Goal: Transaction & Acquisition: Purchase product/service

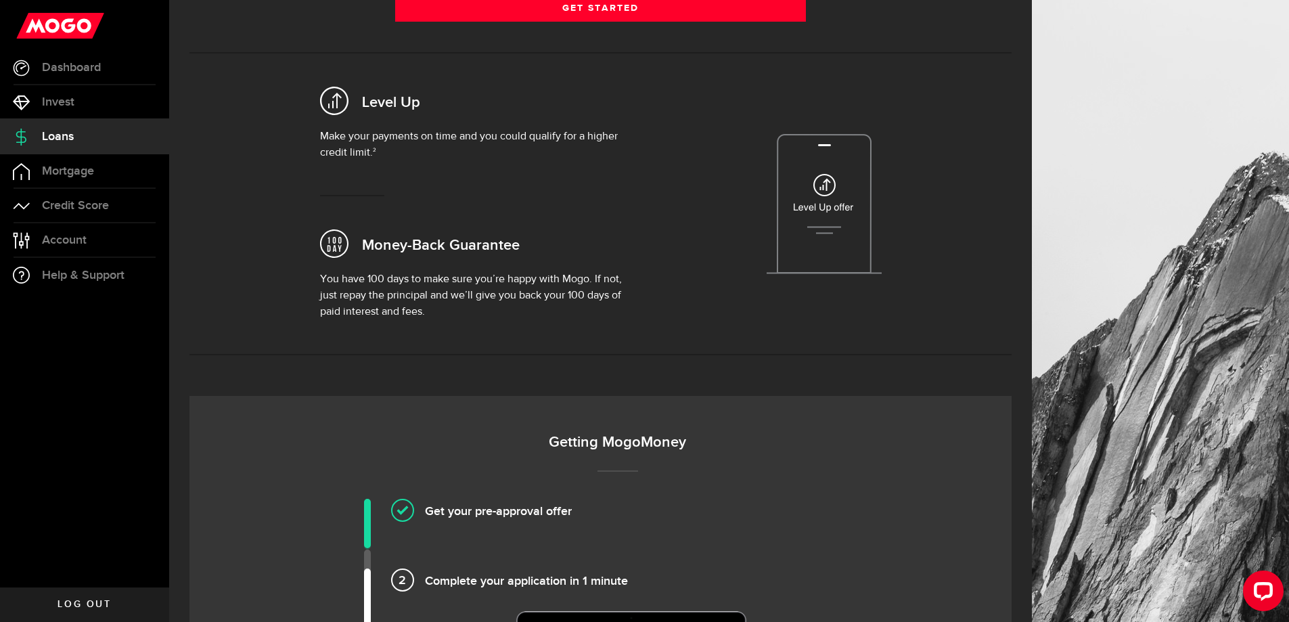
scroll to position [271, 0]
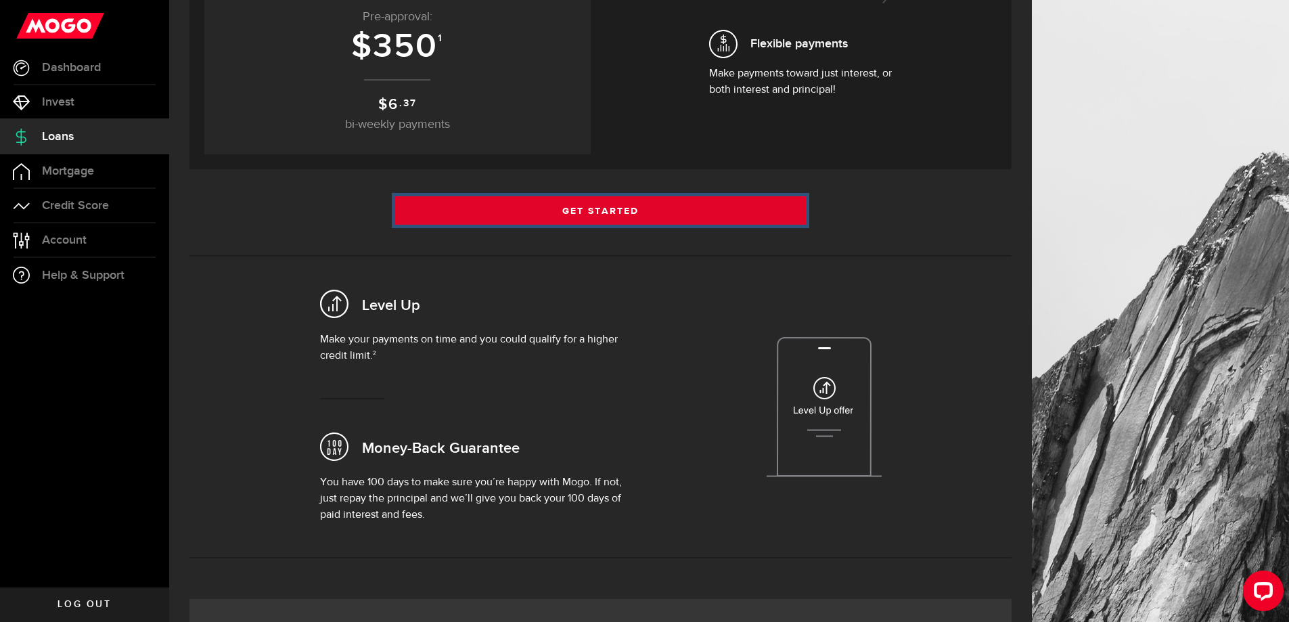
click at [654, 203] on link "Get Started" at bounding box center [600, 210] width 411 height 28
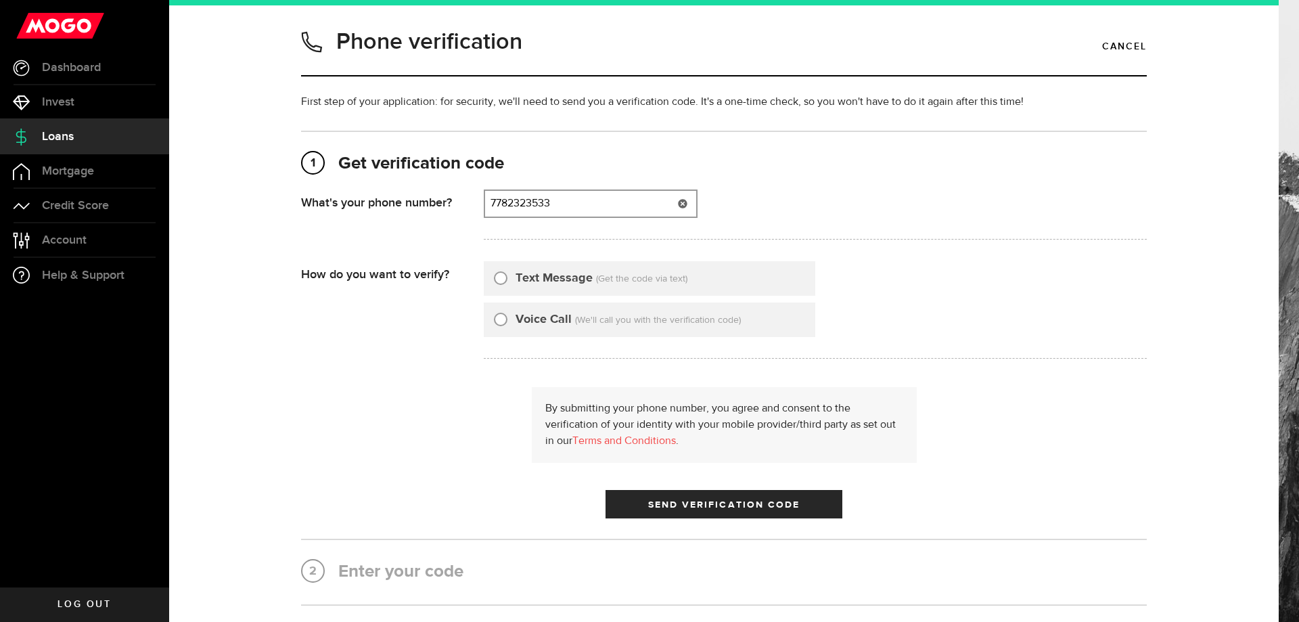
type input "7782323533"
click at [534, 282] on label "Text Message" at bounding box center [554, 278] width 77 height 18
click at [507, 282] on input "Text Message" at bounding box center [501, 276] width 14 height 14
radio input "true"
click at [702, 511] on button "Send Verification Code" at bounding box center [724, 504] width 237 height 28
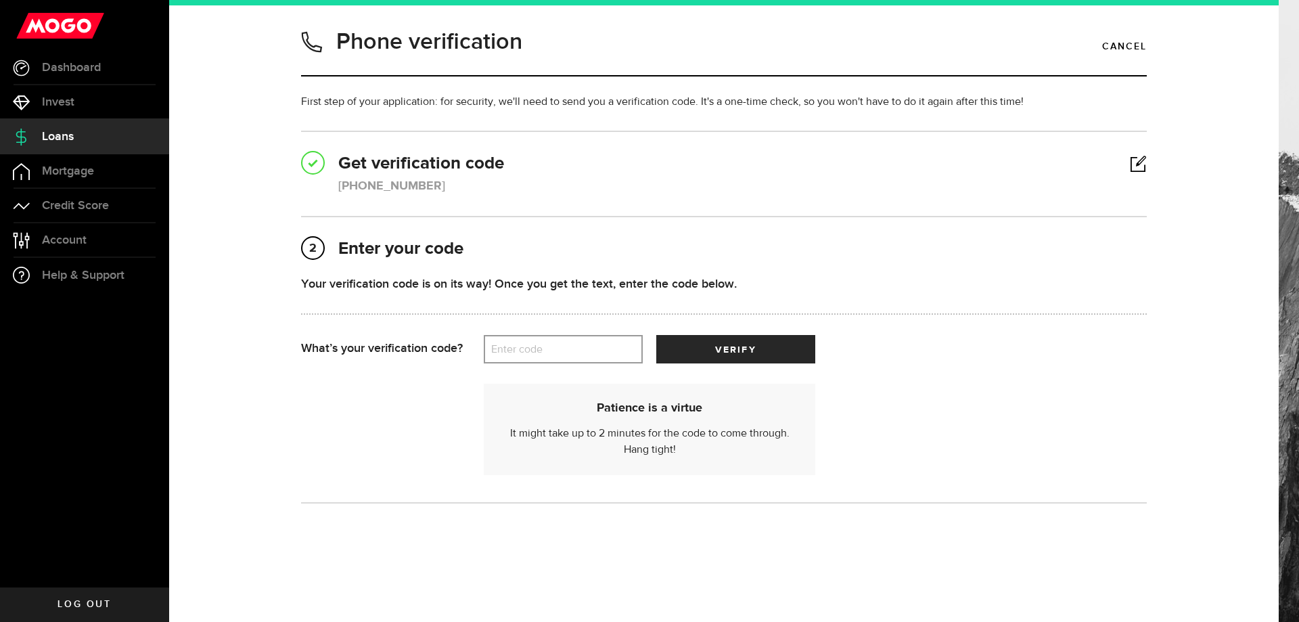
click at [543, 357] on label "Enter code" at bounding box center [563, 350] width 159 height 28
click at [543, 357] on input "Enter code" at bounding box center [563, 349] width 159 height 28
type input "37617"
click at [685, 353] on button "verify" at bounding box center [735, 349] width 159 height 28
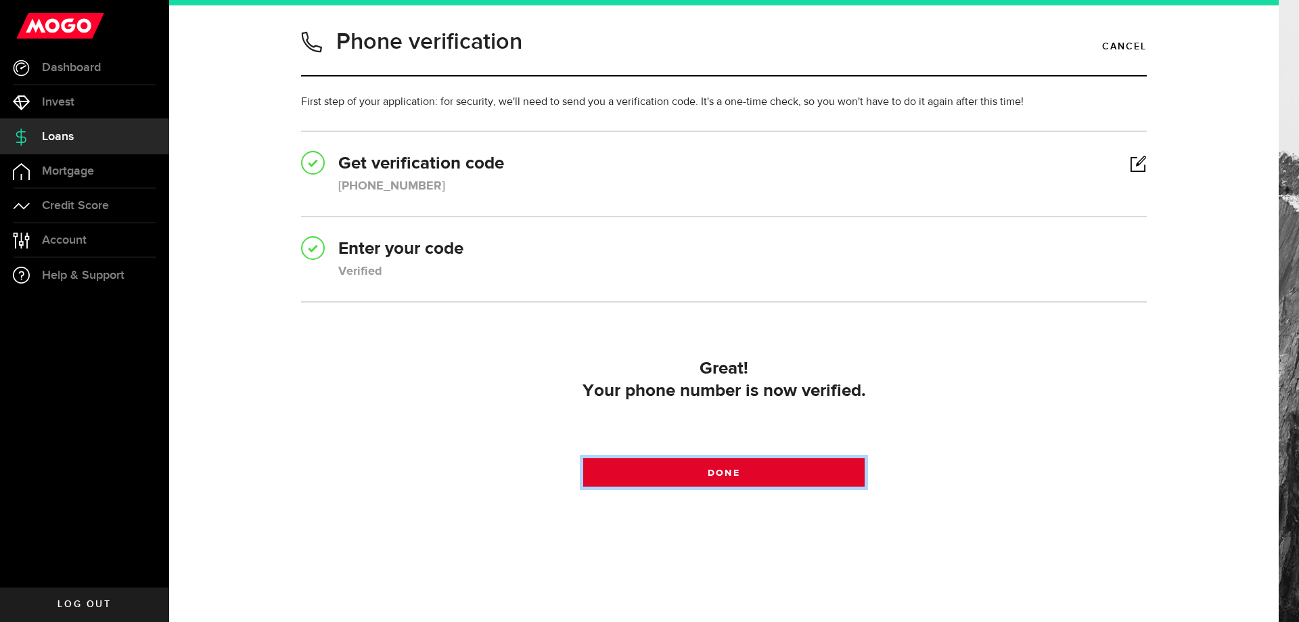
click at [783, 481] on link "Done" at bounding box center [724, 472] width 282 height 28
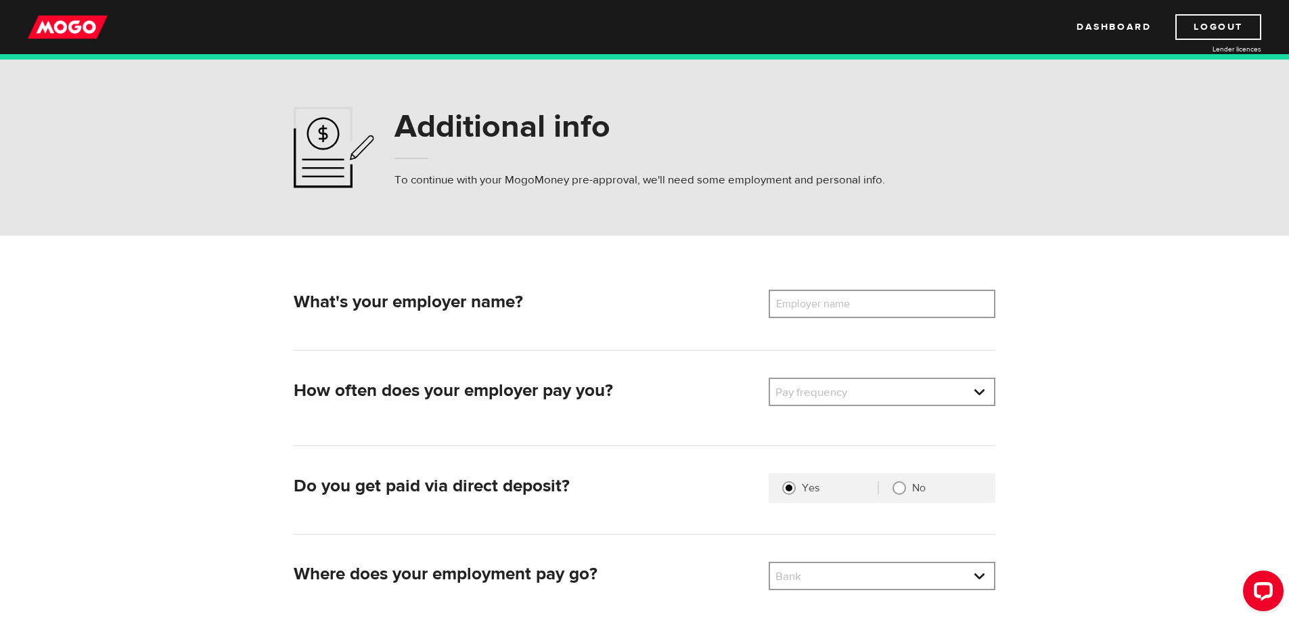
click at [823, 298] on label "Employer name" at bounding box center [823, 304] width 109 height 28
click at [823, 298] on input "Employer name" at bounding box center [882, 304] width 227 height 28
type input "COLE INTERNATIONAL"
click at [829, 480] on li "Semi-Monthly" at bounding box center [882, 481] width 224 height 22
select select "3"
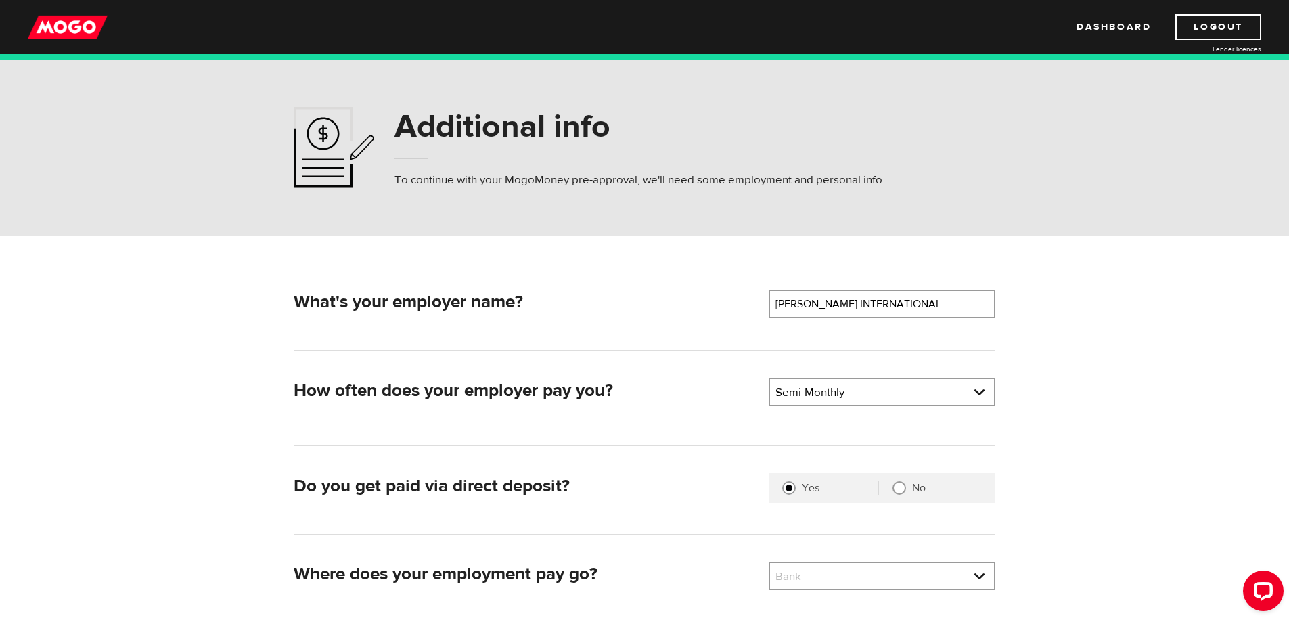
scroll to position [68, 0]
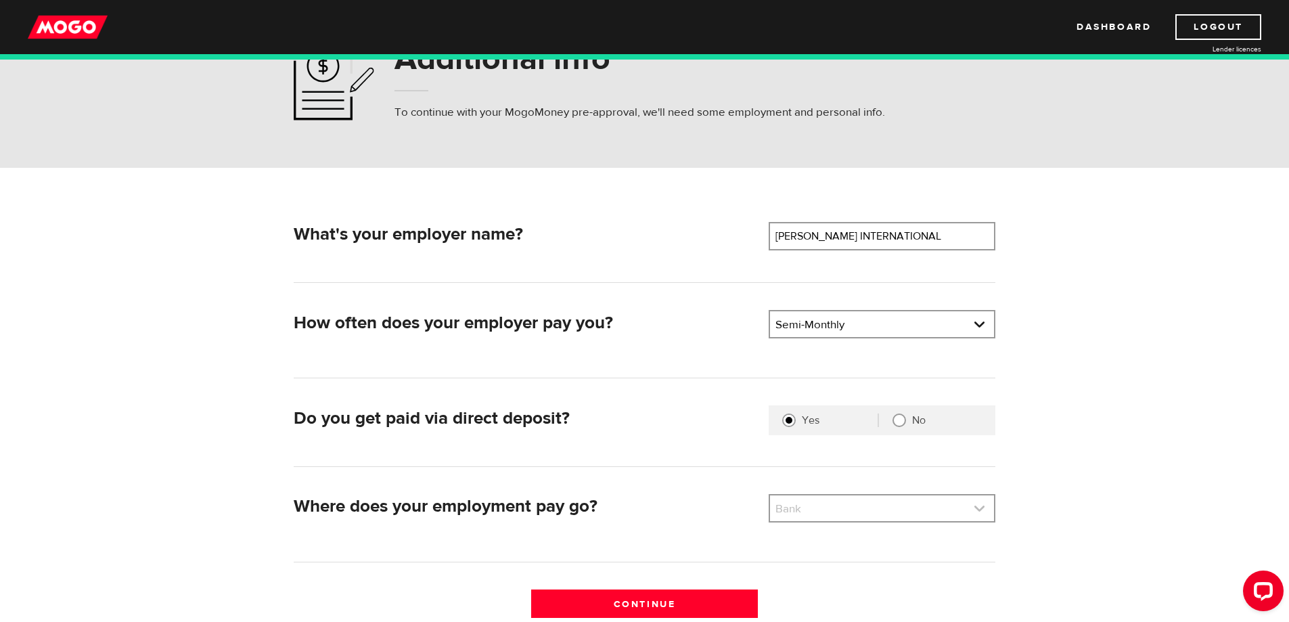
click at [887, 514] on link at bounding box center [882, 508] width 224 height 26
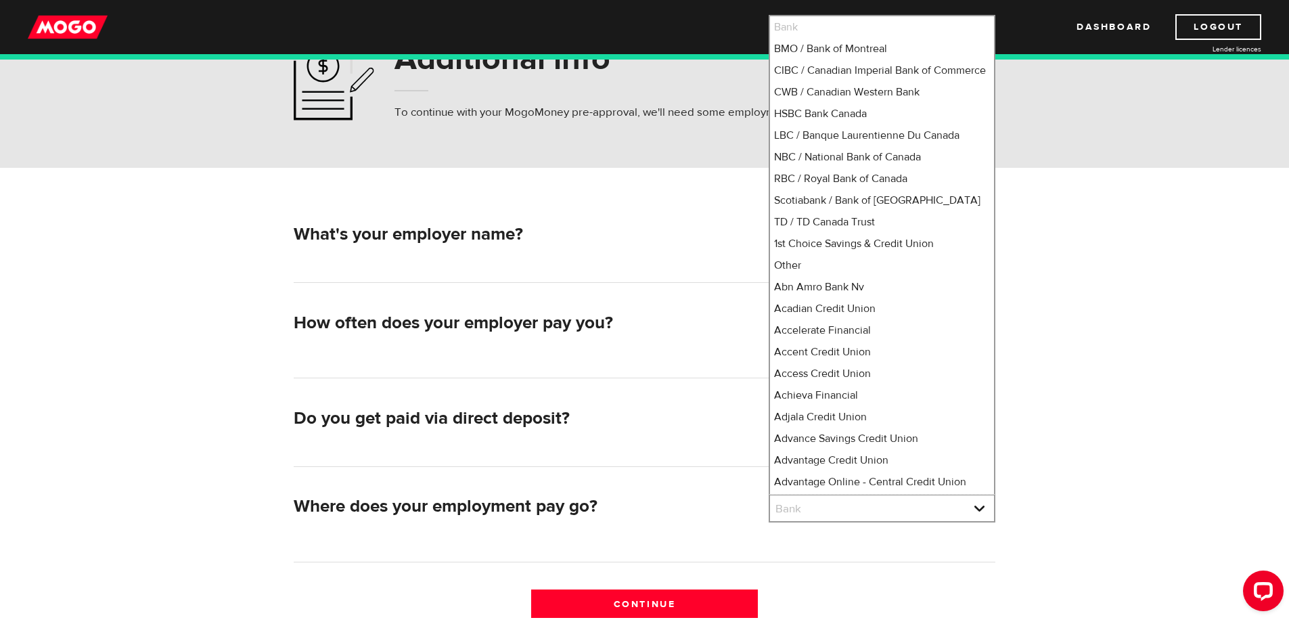
scroll to position [9629, 0]
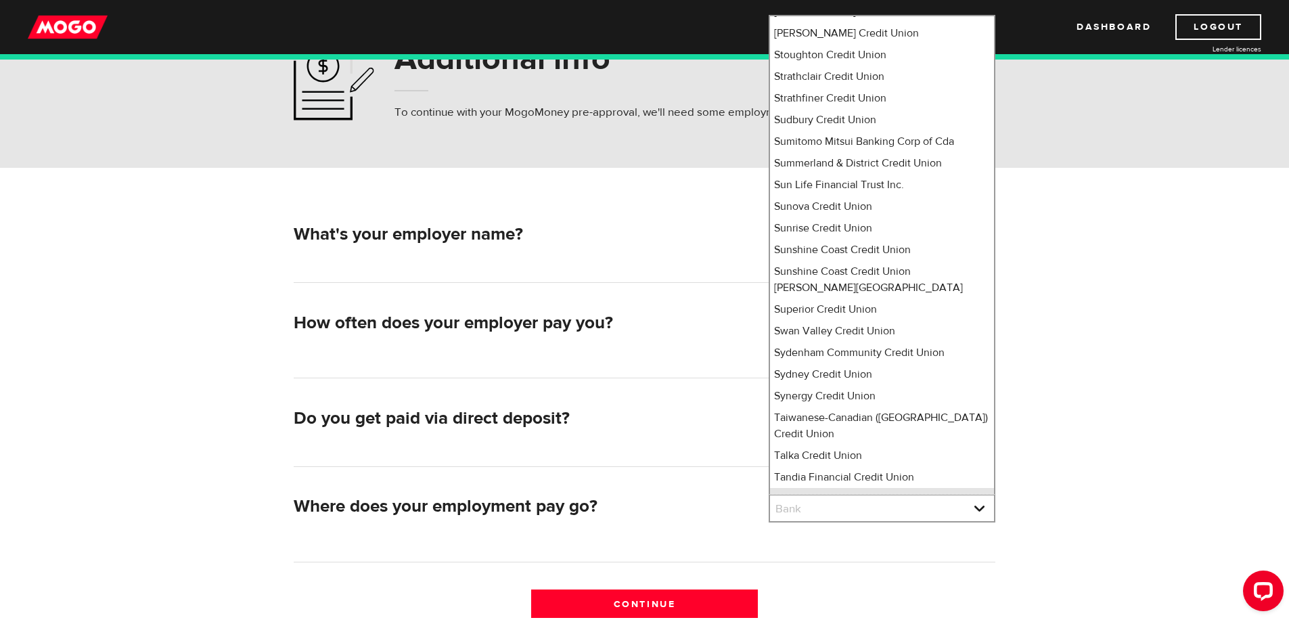
click at [852, 488] on li "Tangerine" at bounding box center [882, 499] width 224 height 22
select select "235"
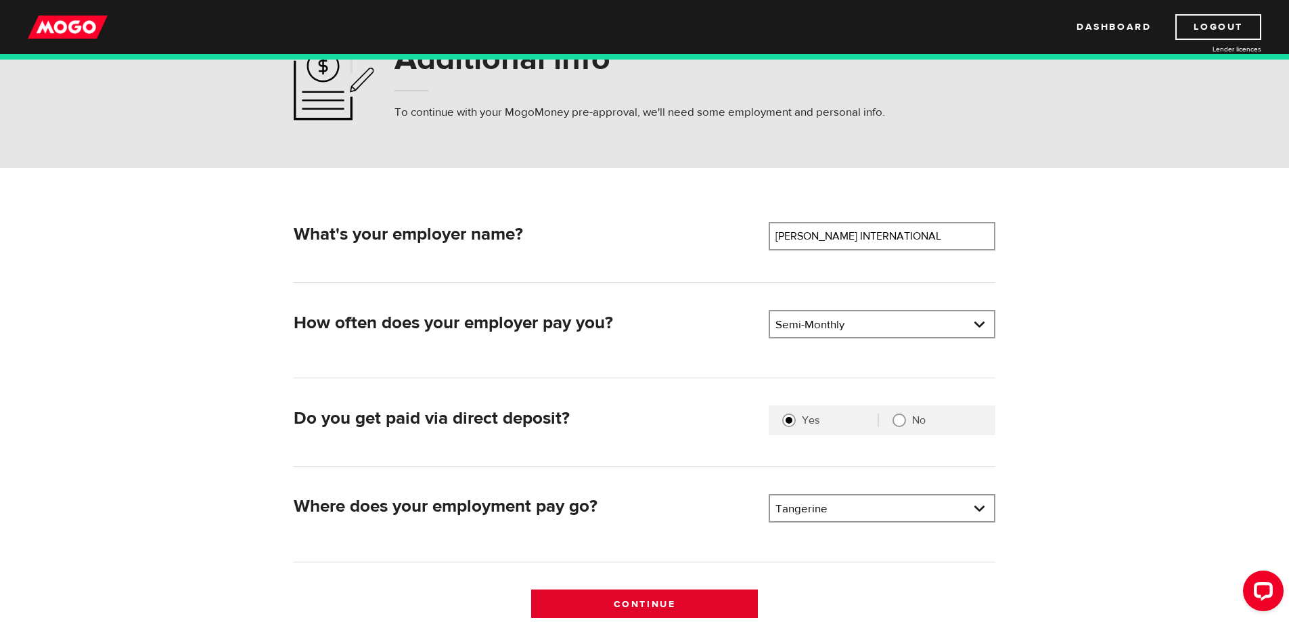
click at [681, 610] on input "Continue" at bounding box center [644, 603] width 227 height 28
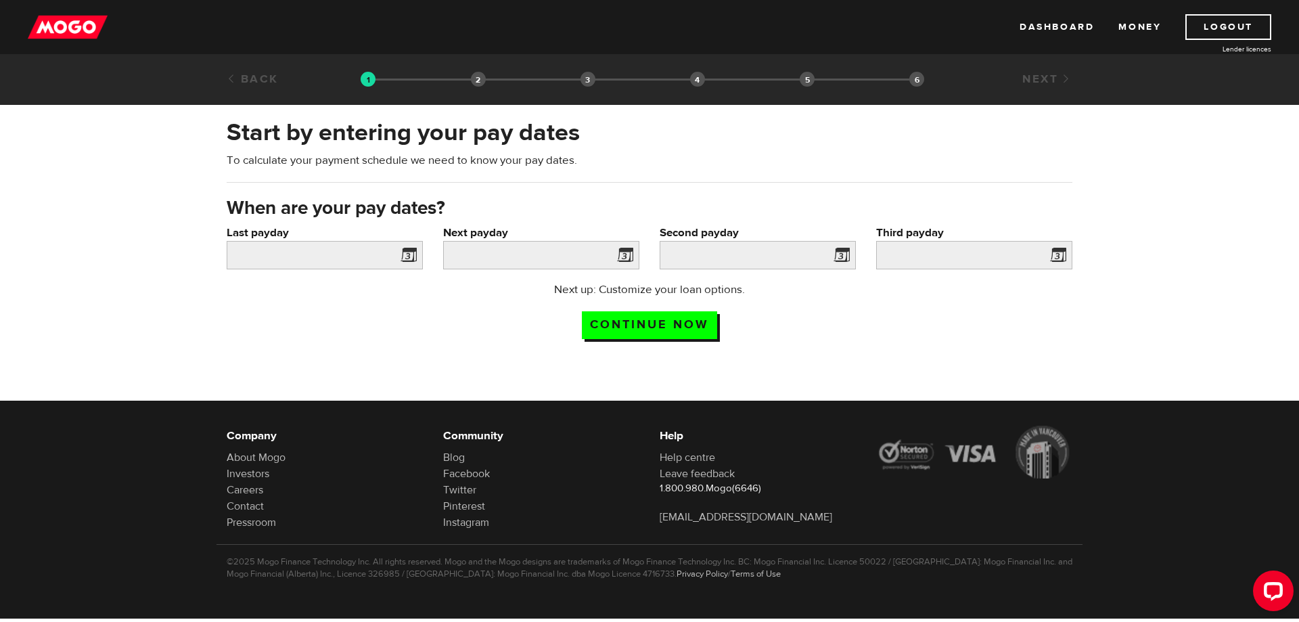
click at [402, 256] on span at bounding box center [406, 257] width 20 height 22
click at [369, 256] on input "Last payday" at bounding box center [325, 255] width 196 height 28
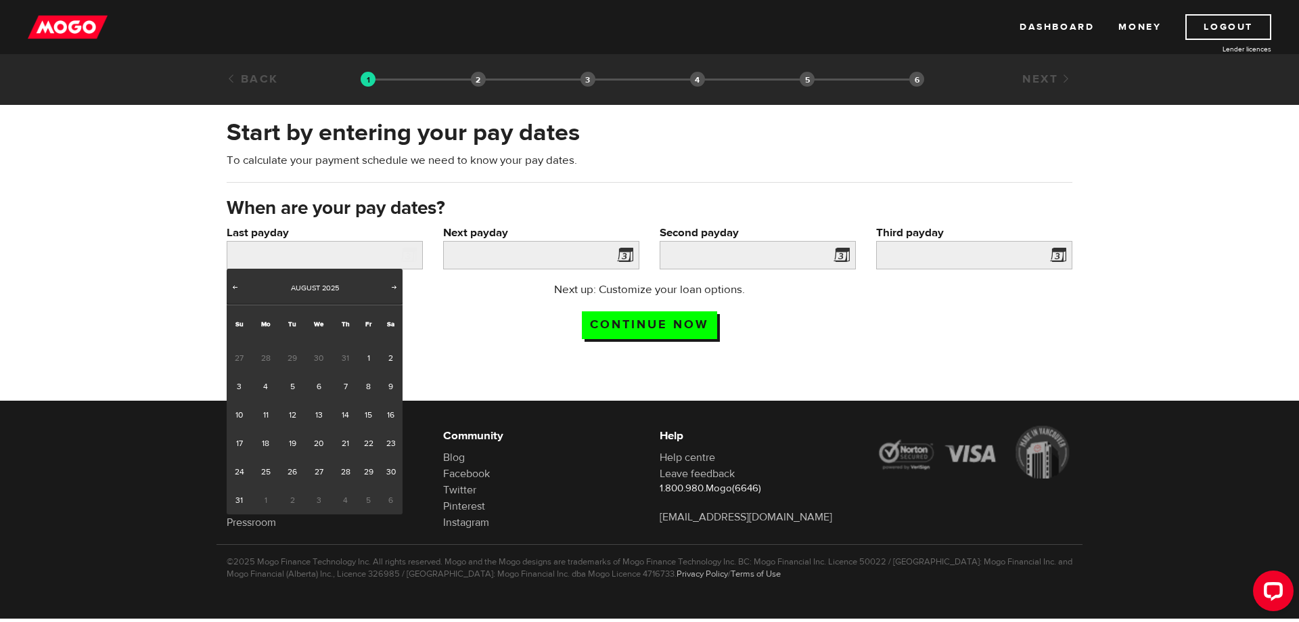
click at [344, 356] on span "31" at bounding box center [345, 358] width 25 height 28
click at [233, 283] on span "Prev" at bounding box center [234, 286] width 11 height 11
click at [349, 474] on link "31" at bounding box center [345, 471] width 25 height 28
type input "[DATE]"
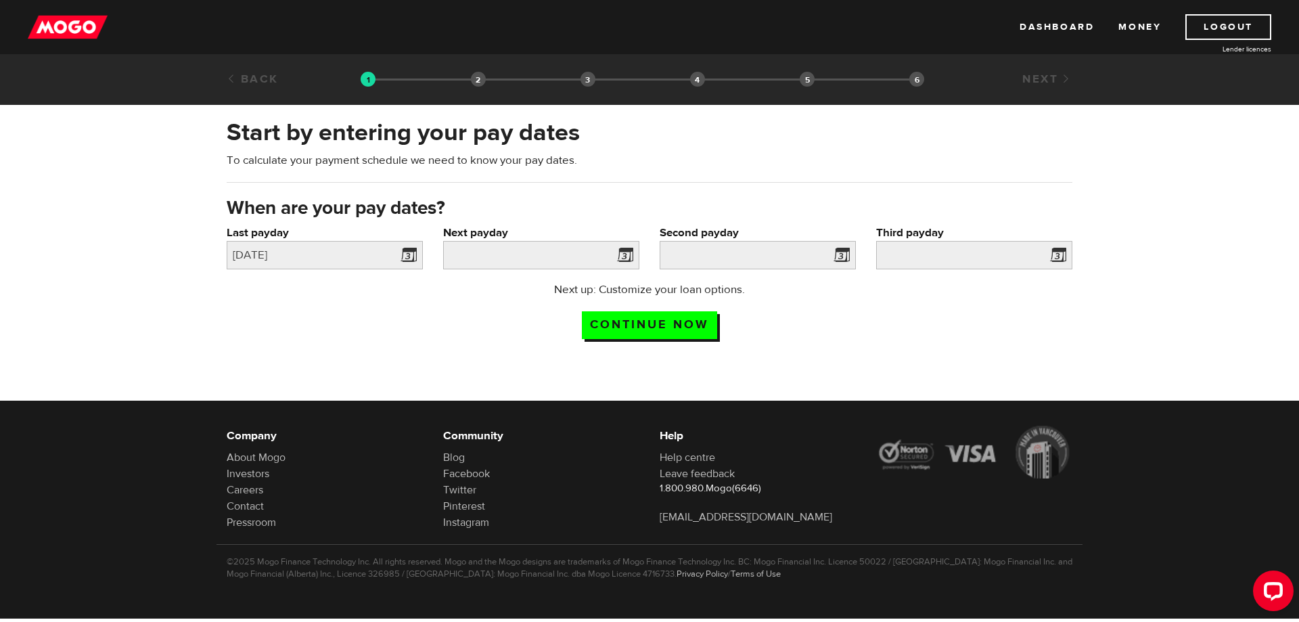
click at [626, 254] on span at bounding box center [622, 257] width 20 height 22
click at [564, 248] on input "Next payday" at bounding box center [541, 255] width 196 height 28
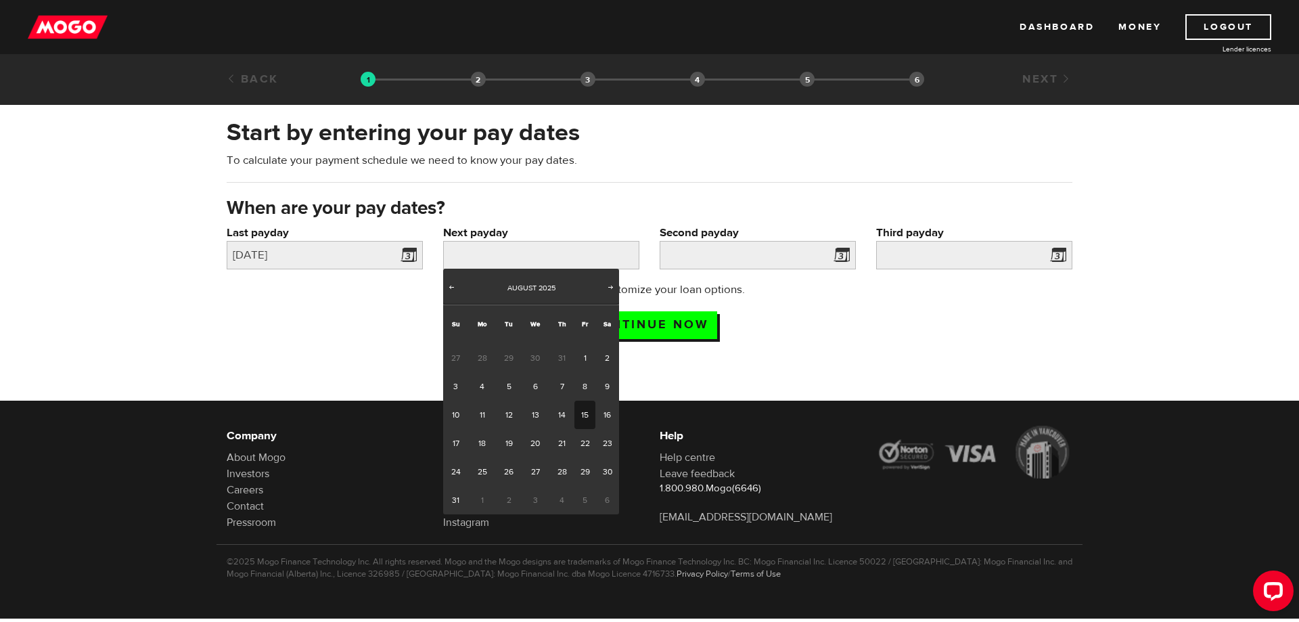
click at [587, 417] on link "15" at bounding box center [584, 415] width 21 height 28
type input "[DATE]"
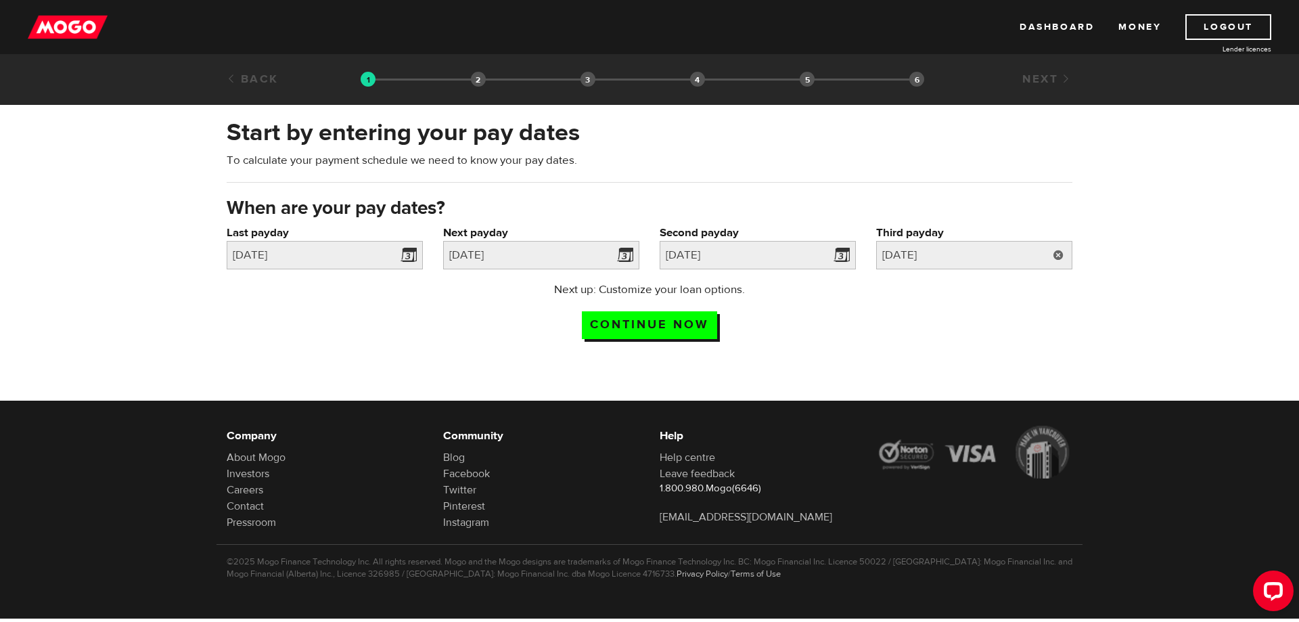
click at [1057, 256] on link at bounding box center [1059, 255] width 28 height 28
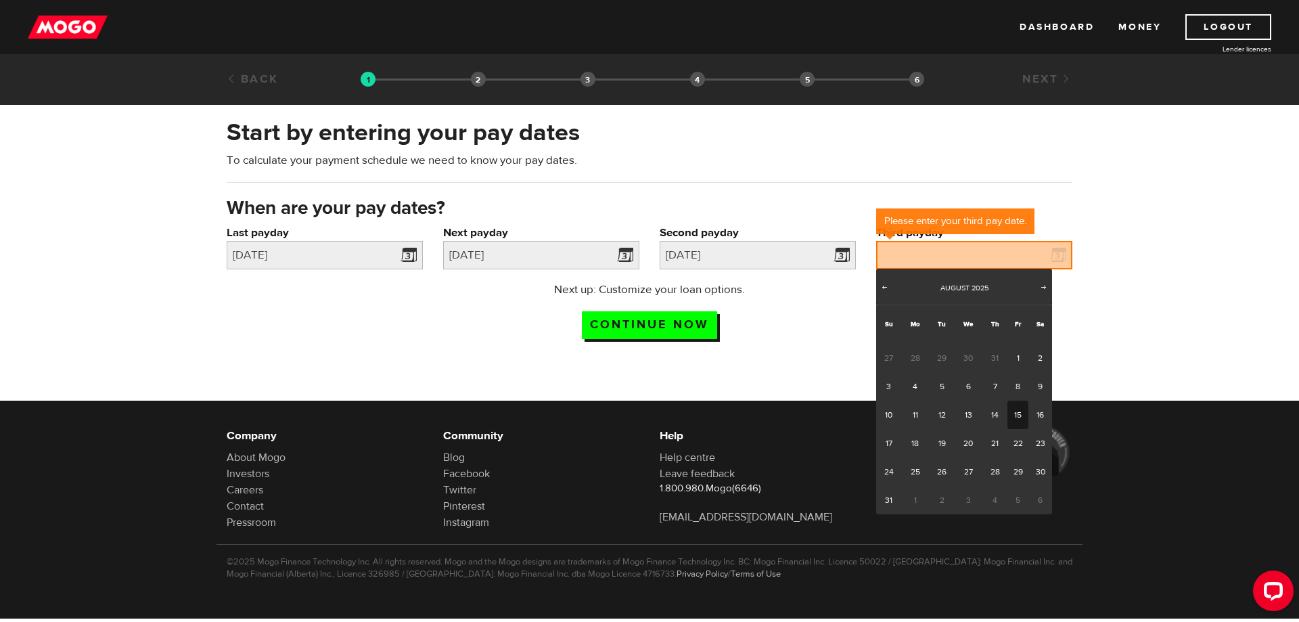
click at [1024, 413] on link "15" at bounding box center [1018, 415] width 21 height 28
type input "[DATE]"
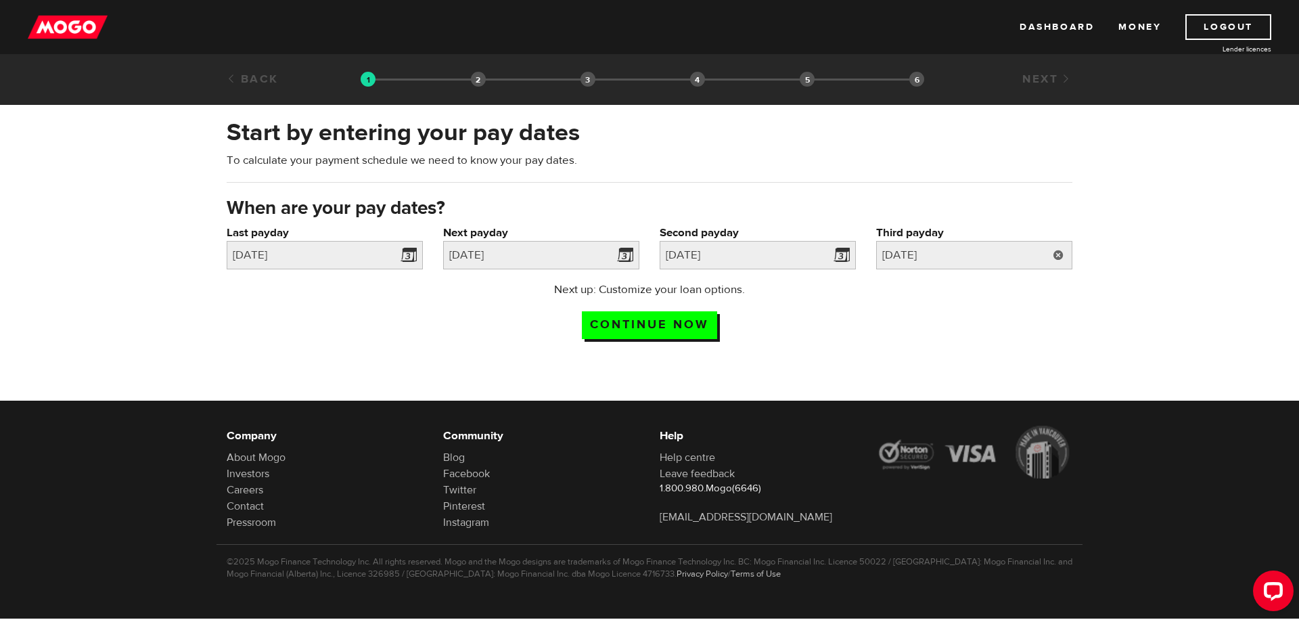
click at [1058, 258] on link at bounding box center [1059, 255] width 28 height 28
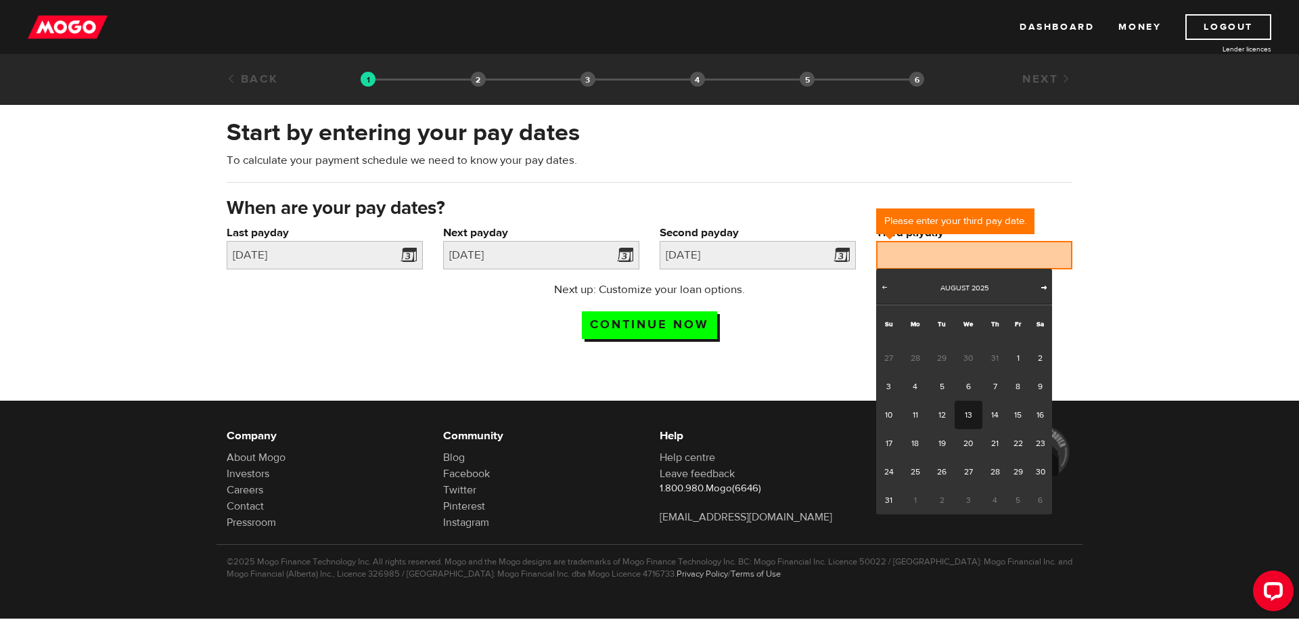
click at [1040, 290] on span "Next" at bounding box center [1044, 286] width 11 height 11
click at [920, 419] on link "15" at bounding box center [915, 415] width 28 height 28
type input "[DATE]"
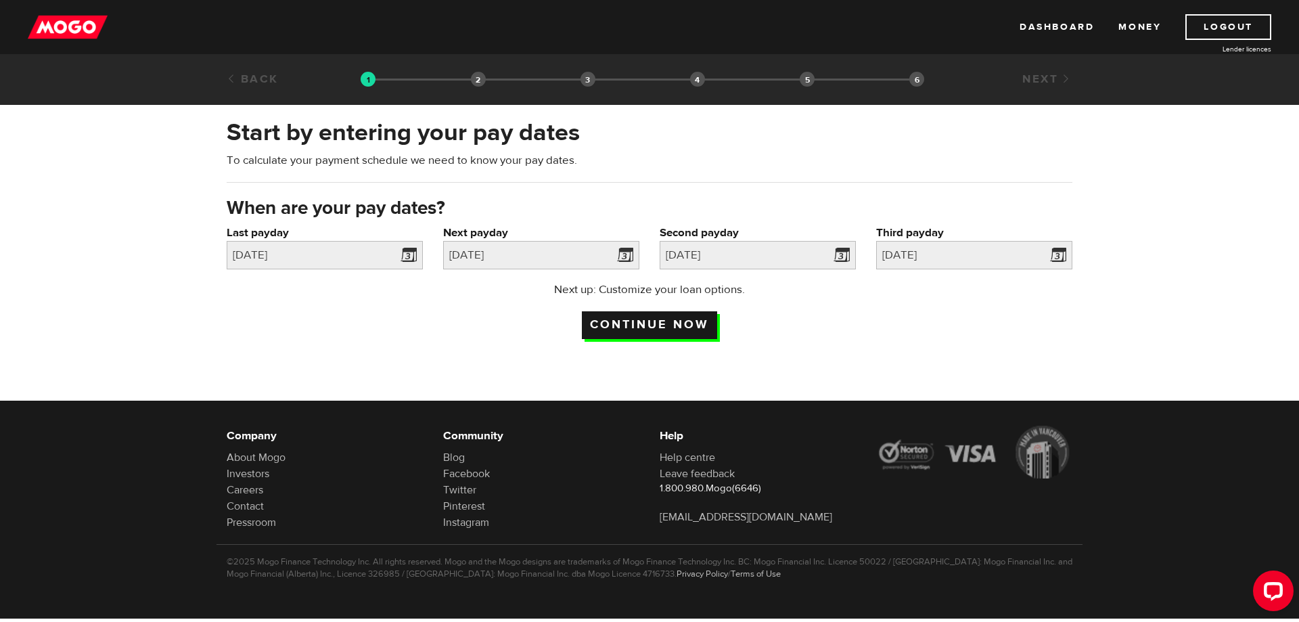
click at [689, 323] on input "Continue now" at bounding box center [649, 325] width 135 height 28
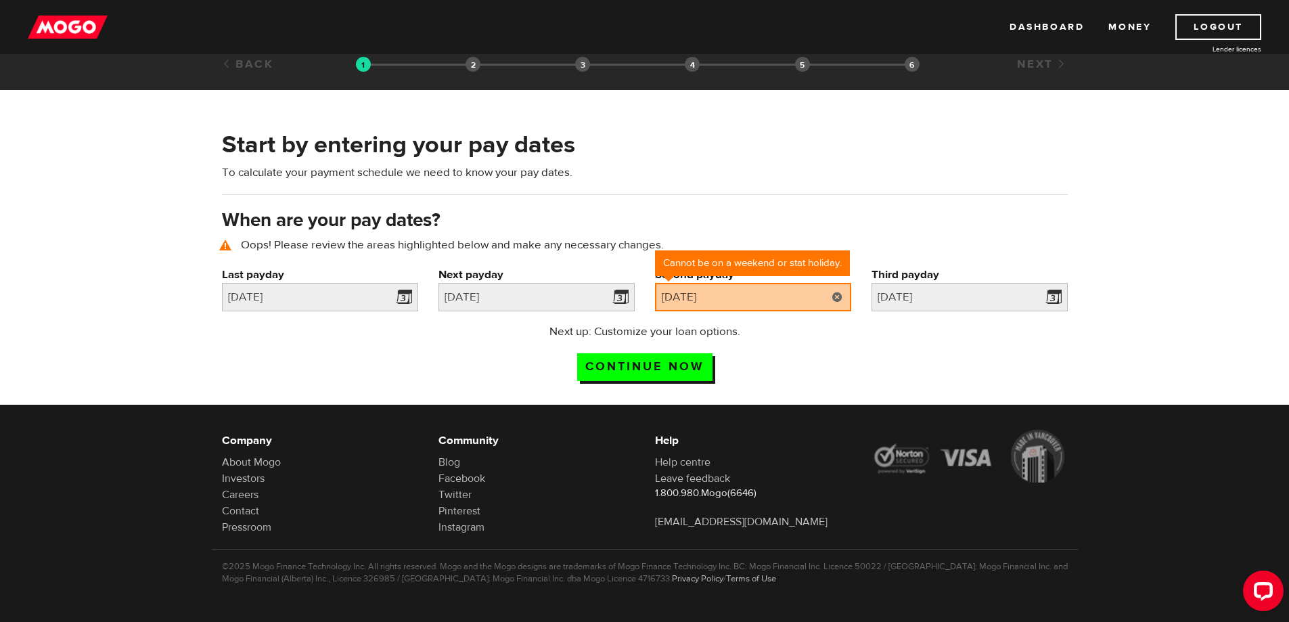
click at [834, 294] on link at bounding box center [837, 297] width 28 height 28
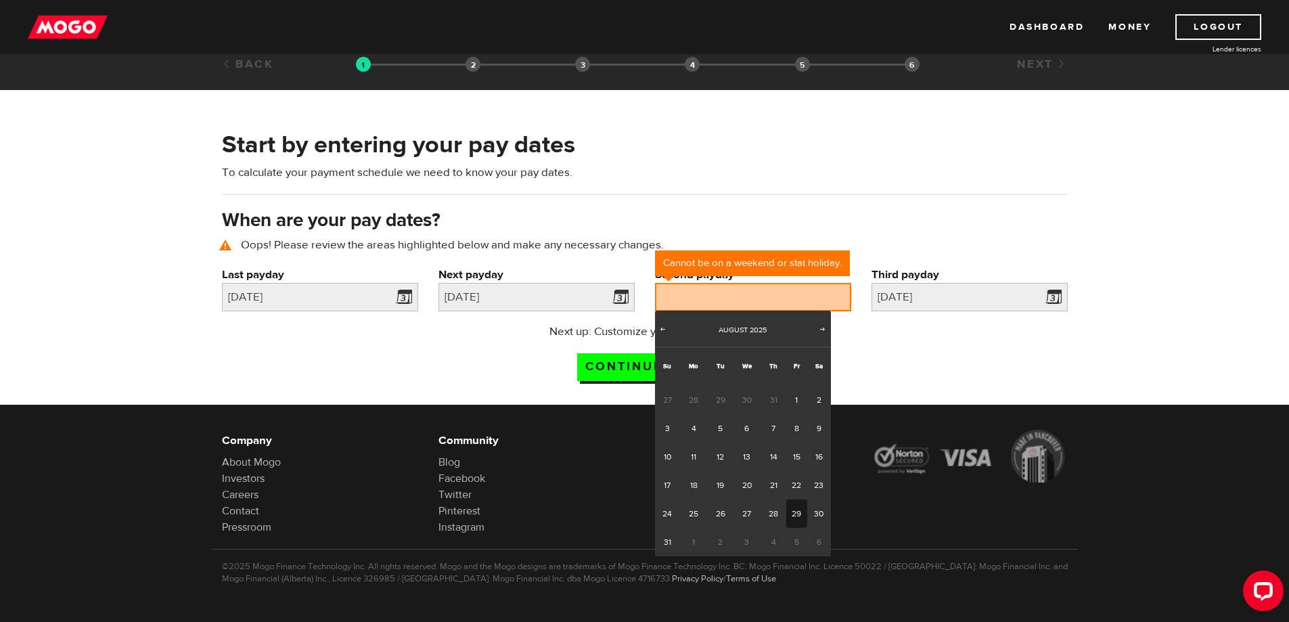
click at [802, 514] on link "29" at bounding box center [796, 513] width 21 height 28
type input "2025/08/29"
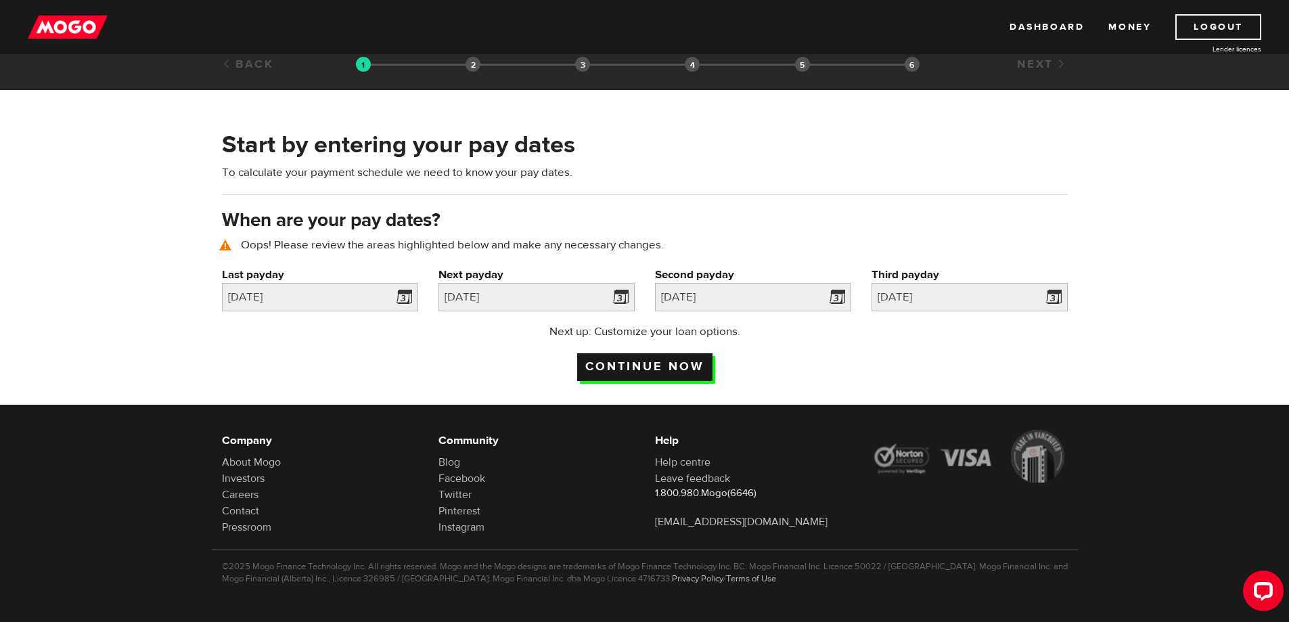
click at [689, 364] on input "Continue now" at bounding box center [644, 367] width 135 height 28
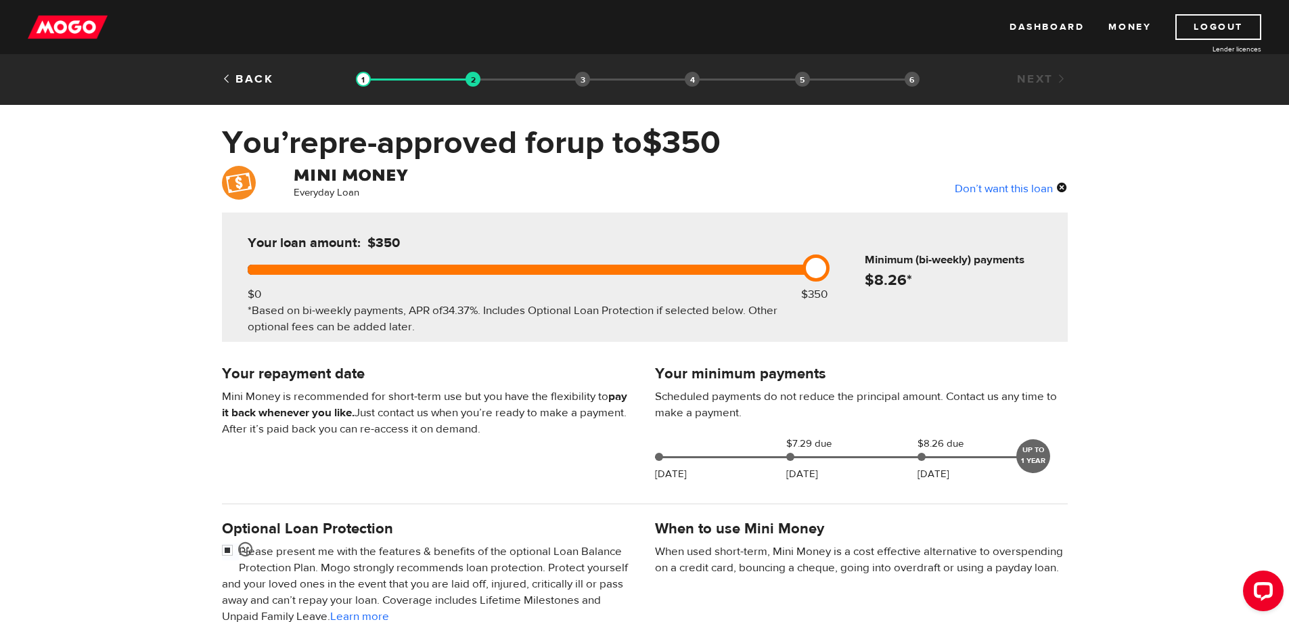
scroll to position [68, 0]
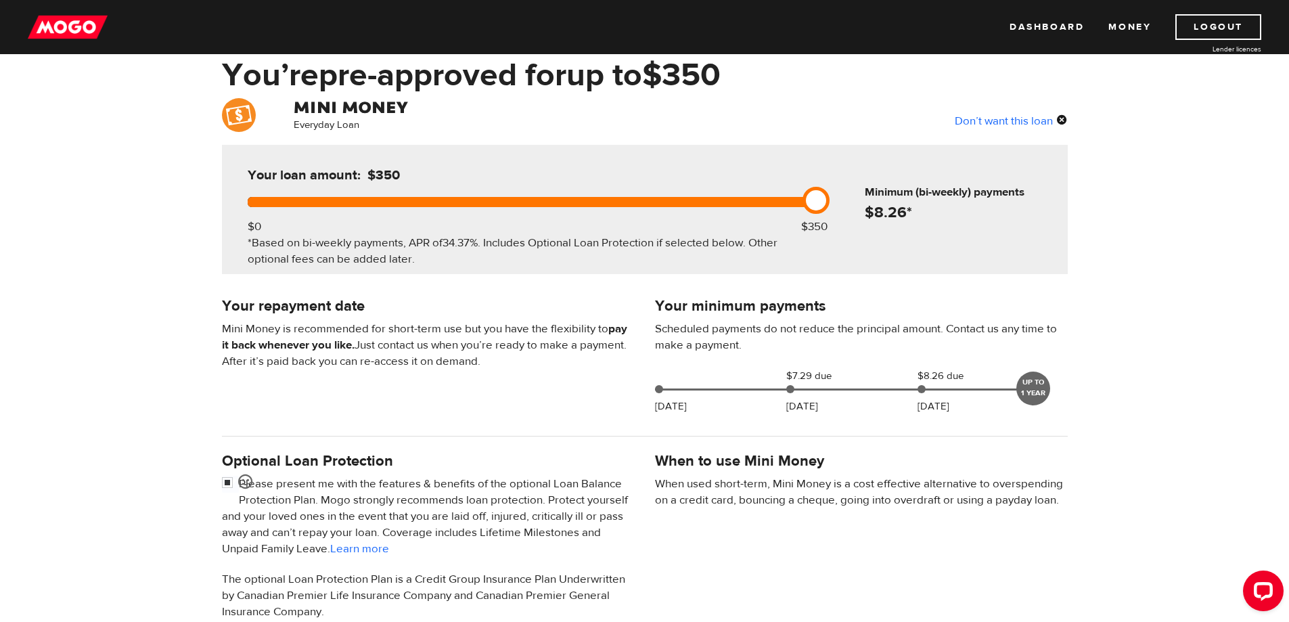
click at [1031, 385] on div "UP TO 1 YEAR" at bounding box center [1033, 388] width 34 height 34
click at [955, 385] on div "Aug 14 $7.29 due Aug 29 $8.26 due Sep 15 UP TO 1 YEAR" at bounding box center [847, 386] width 394 height 37
drag, startPoint x: 922, startPoint y: 386, endPoint x: 805, endPoint y: 385, distance: 117.7
click at [922, 386] on div at bounding box center [922, 389] width 8 height 8
click at [765, 384] on div "Aug 14 $7.29 due Aug 29 $8.26 due Sep 15 UP TO 1 YEAR" at bounding box center [847, 386] width 394 height 37
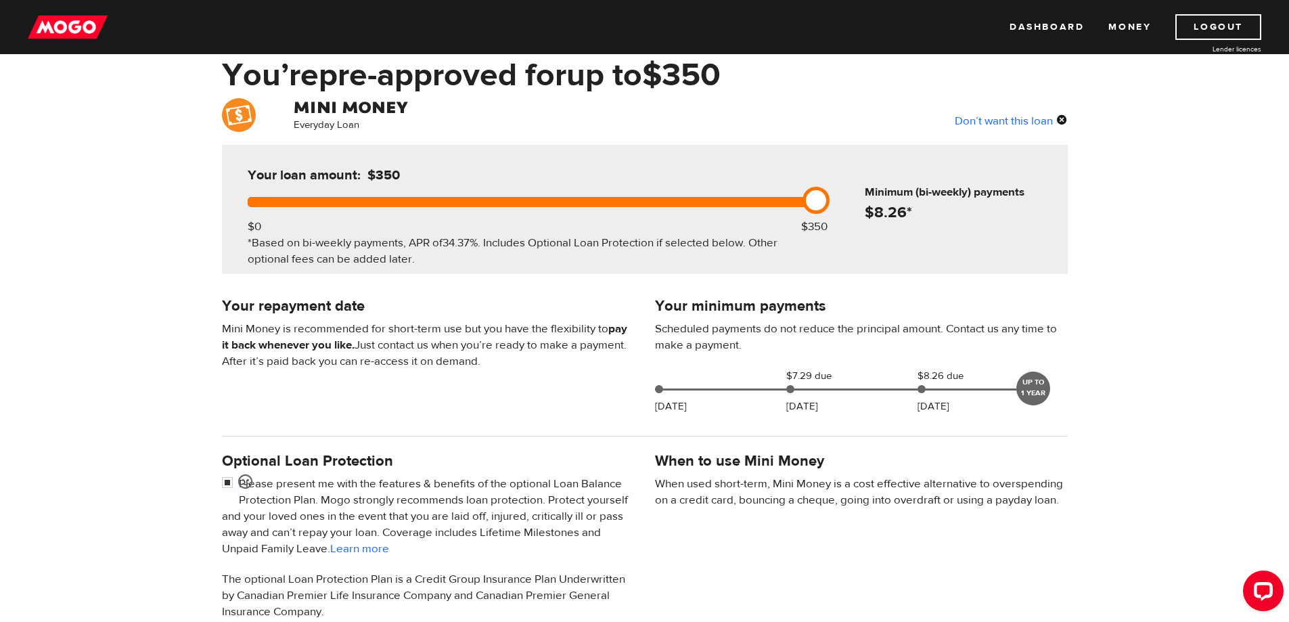
scroll to position [203, 0]
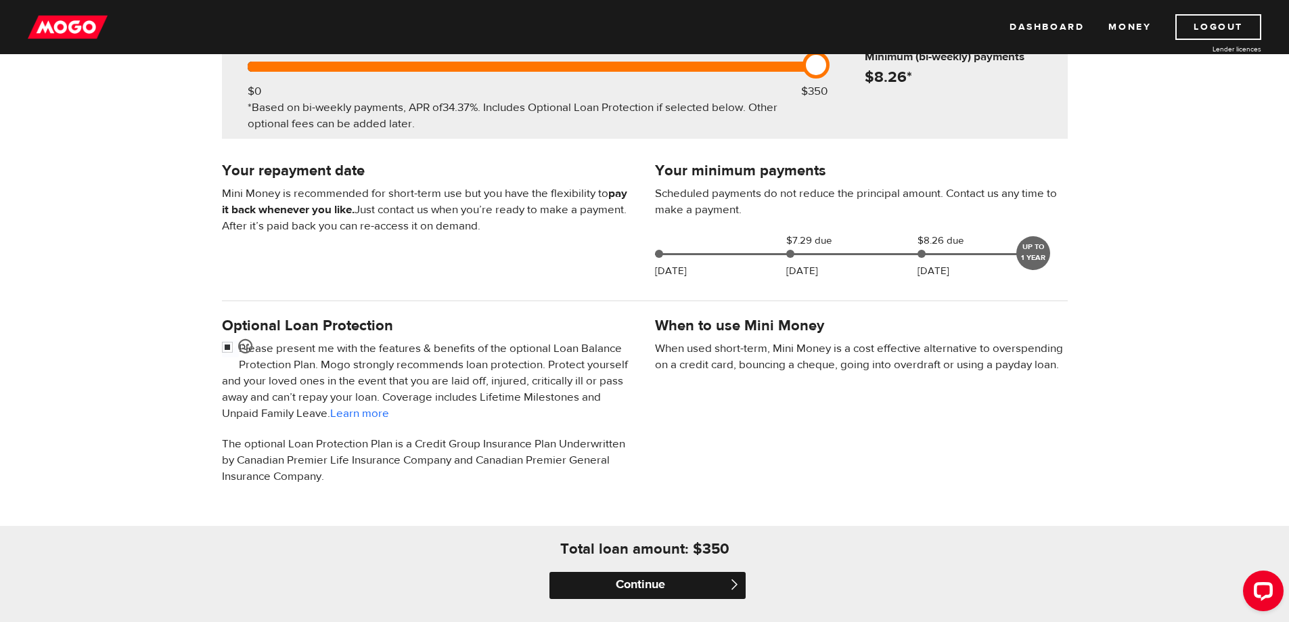
click at [699, 589] on input "Continue" at bounding box center [647, 585] width 196 height 27
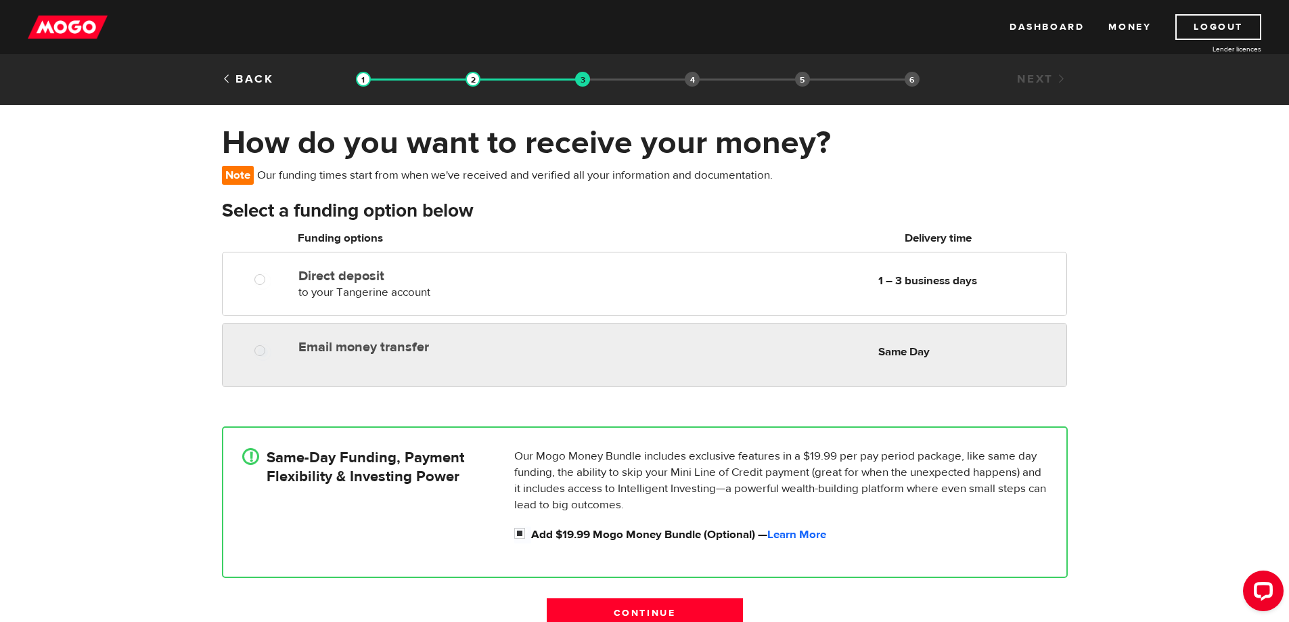
radio input "true"
click at [449, 340] on label "Email money transfer" at bounding box center [453, 347] width 311 height 16
click at [271, 344] on input "Email money transfer" at bounding box center [262, 352] width 17 height 17
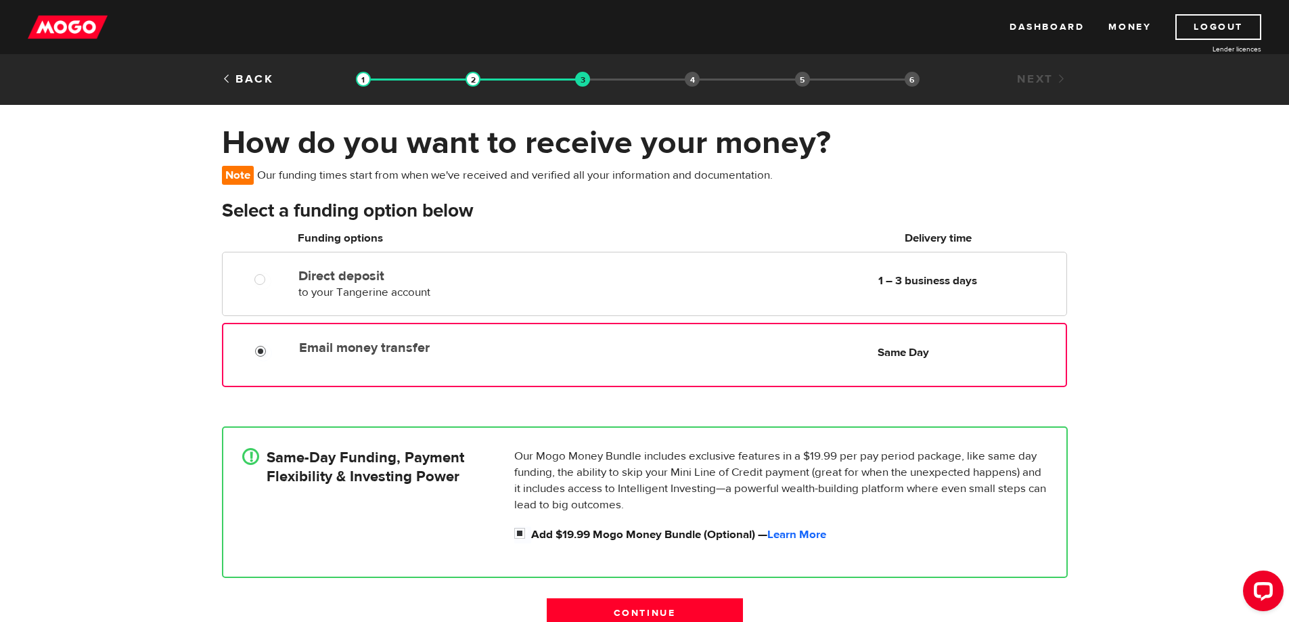
scroll to position [135, 0]
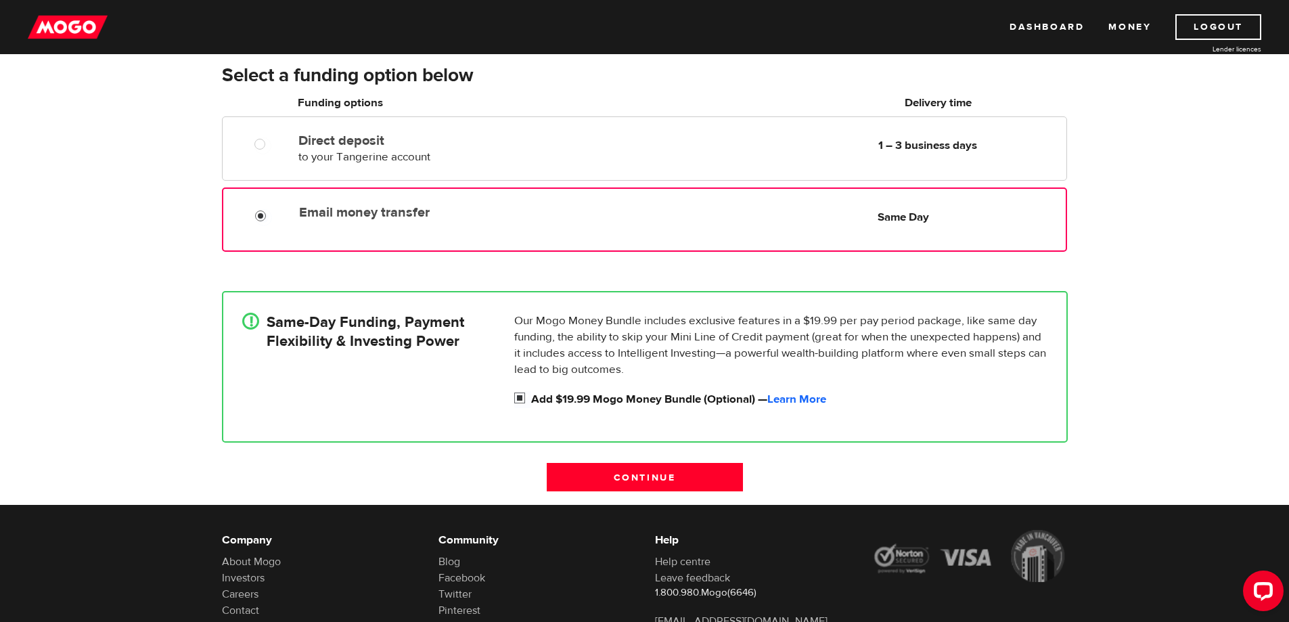
click at [525, 395] on input "Add $19.99 Mogo Money Bundle (Optional) — Learn More" at bounding box center [522, 399] width 17 height 17
checkbox input "false"
radio input "false"
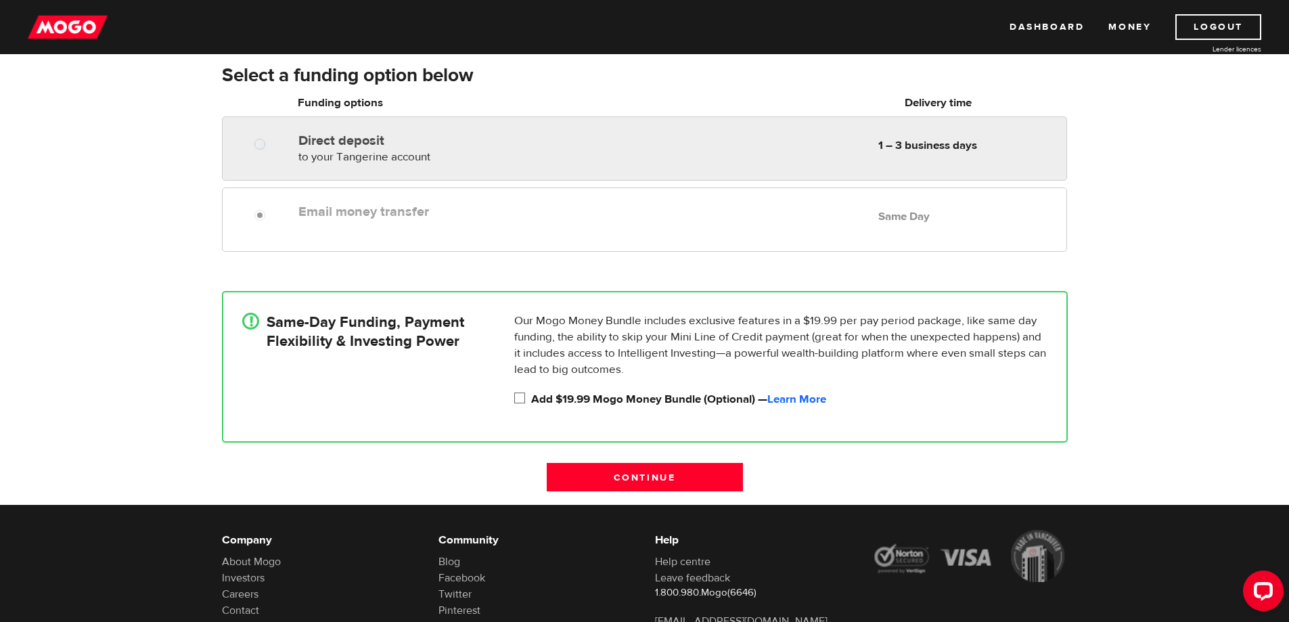
radio input "true"
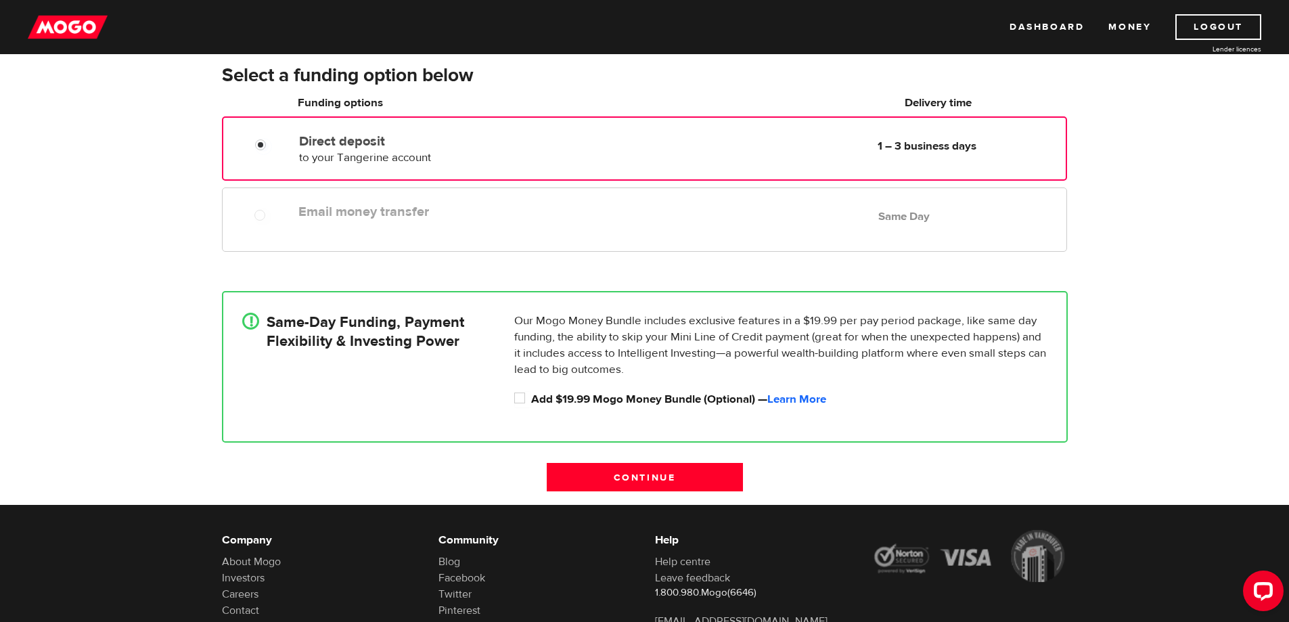
click at [574, 145] on label "Direct deposit" at bounding box center [454, 141] width 311 height 16
click at [272, 145] on input "Direct deposit" at bounding box center [263, 146] width 17 height 17
click at [553, 218] on label "Email money transfer" at bounding box center [453, 212] width 311 height 16
click at [666, 473] on input "Continue" at bounding box center [645, 477] width 196 height 28
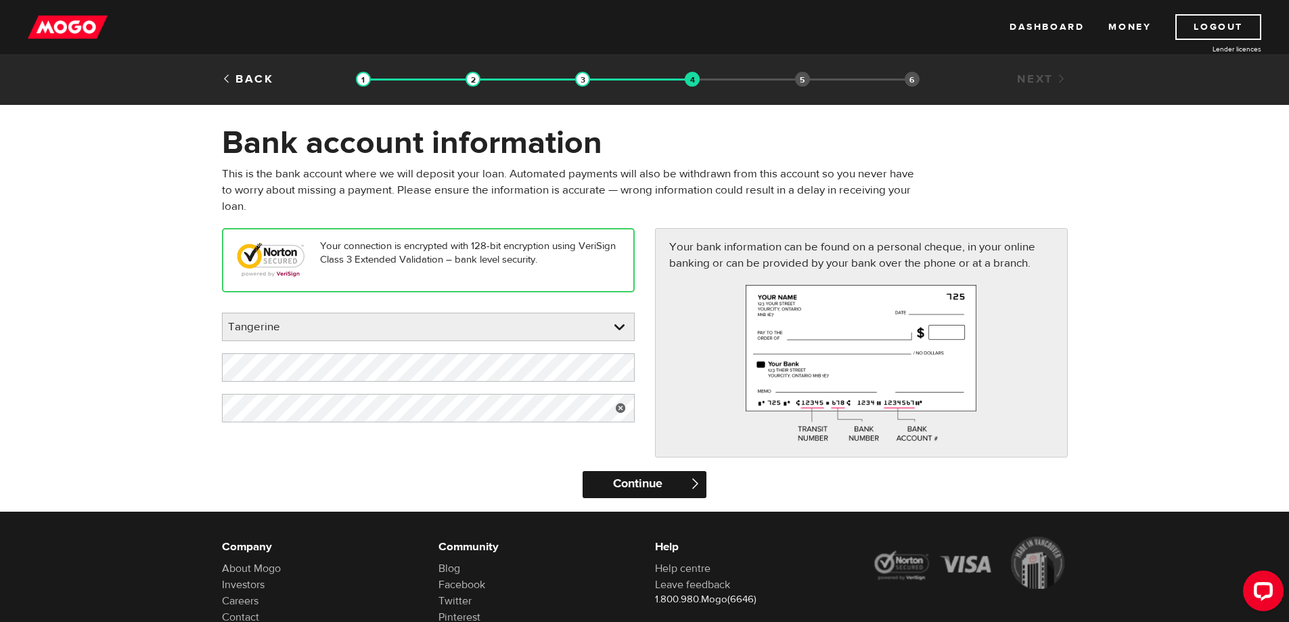
click at [679, 489] on input "Continue" at bounding box center [645, 484] width 124 height 27
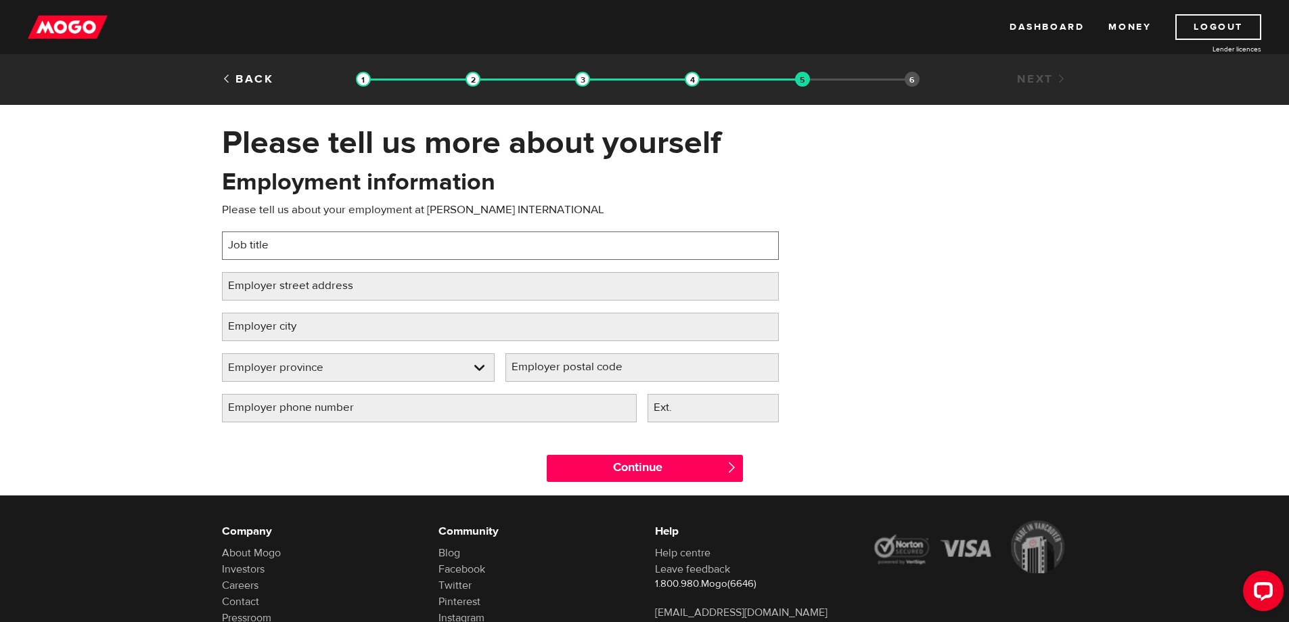
click at [339, 248] on input "Job title" at bounding box center [500, 245] width 557 height 28
type input "COLE INTERNATIONAL"
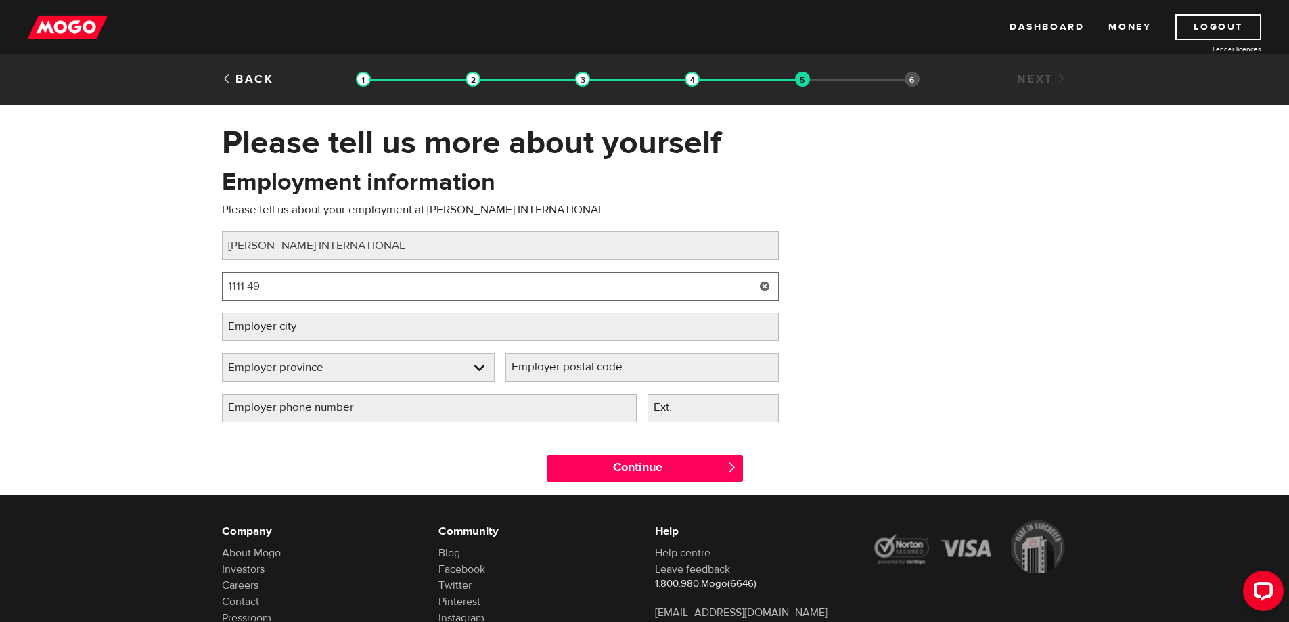
type input "1111 49 Avenue Northeast"
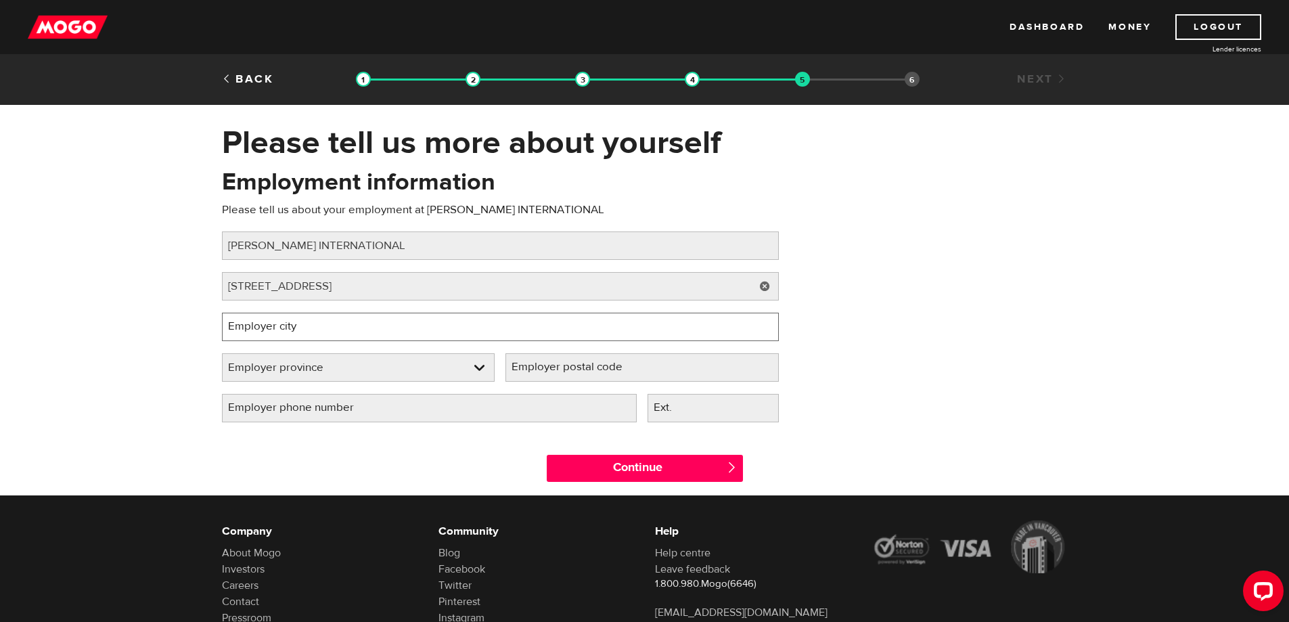
type input "CALGARY"
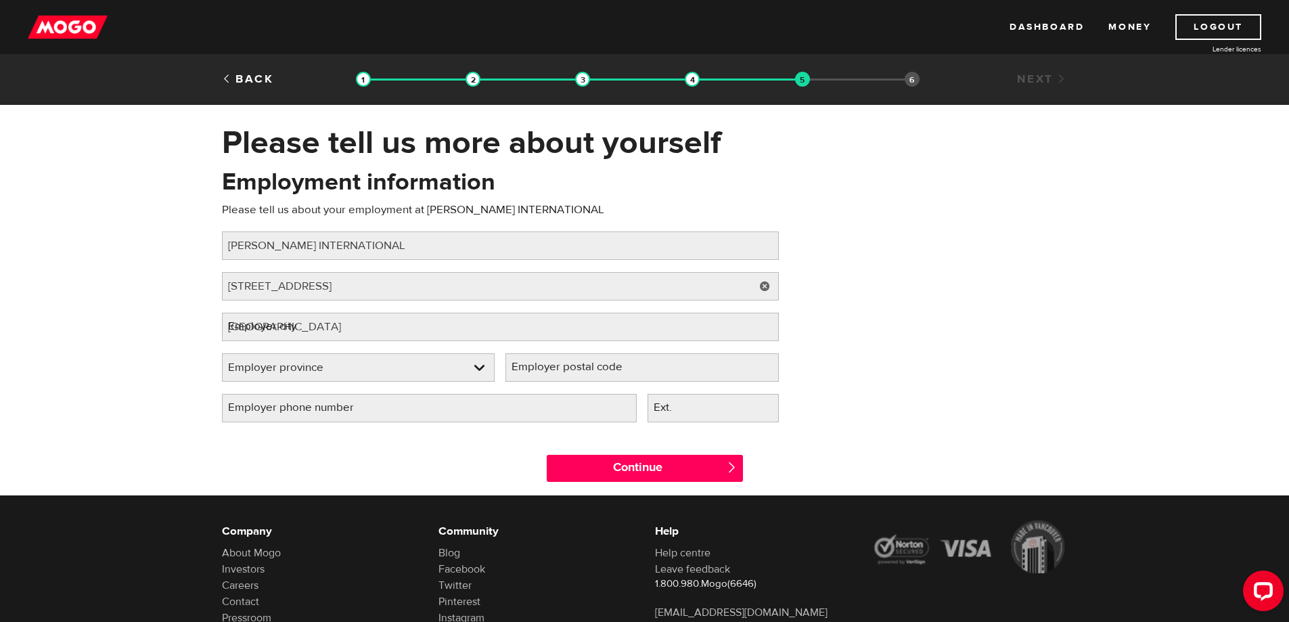
select select "AB"
type input "T2E 8V2"
type input "(778) 232-3533"
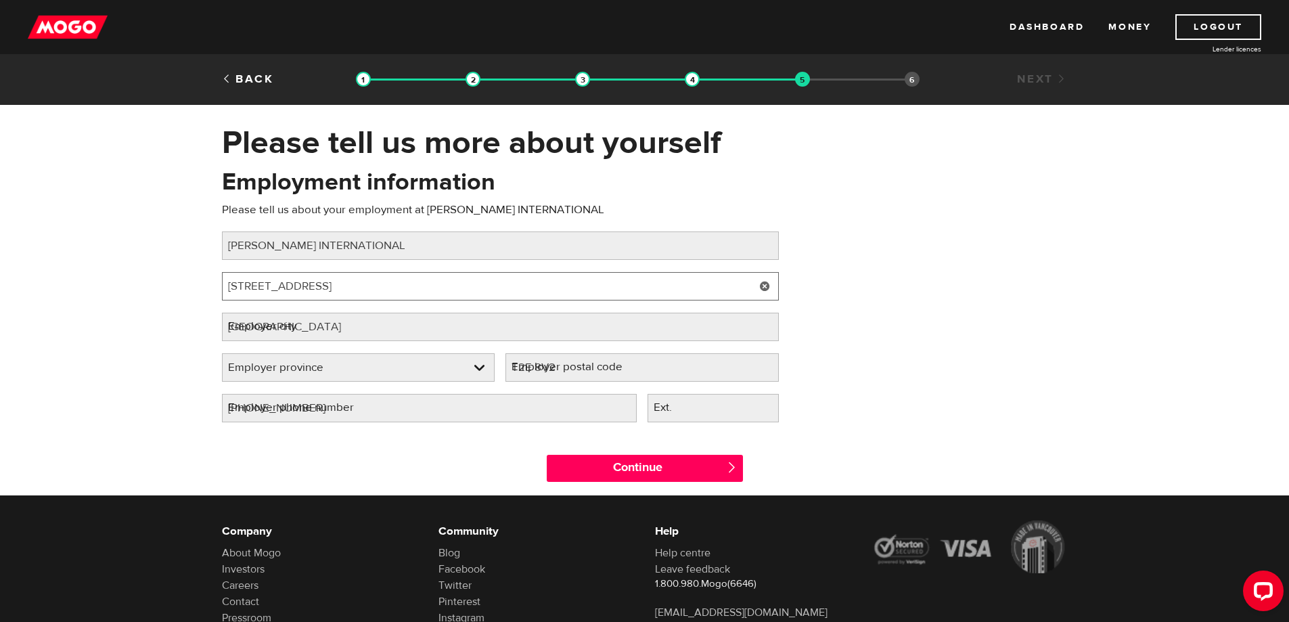
select select "AB"
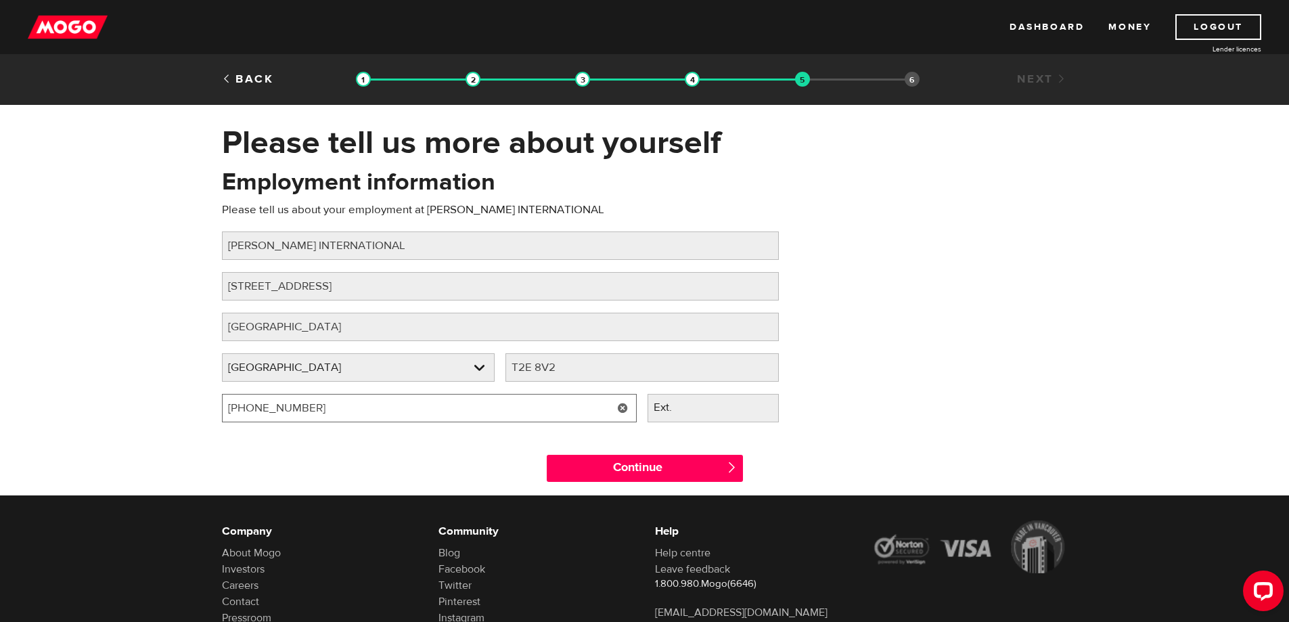
drag, startPoint x: 366, startPoint y: 401, endPoint x: 164, endPoint y: 411, distance: 202.6
click at [164, 411] on div "Please tell us more about yourself Oops! Please review the areas highlighted be…" at bounding box center [644, 309] width 1289 height 372
type input "(403) 219-2273"
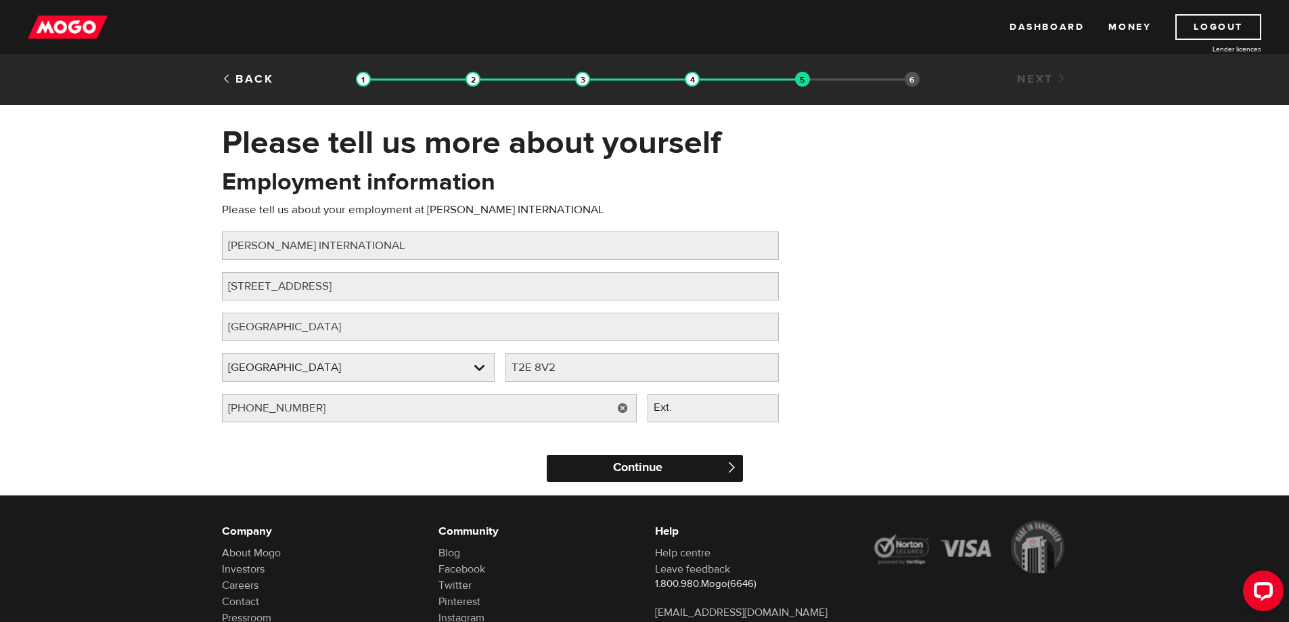
click at [673, 472] on input "Continue" at bounding box center [645, 468] width 196 height 27
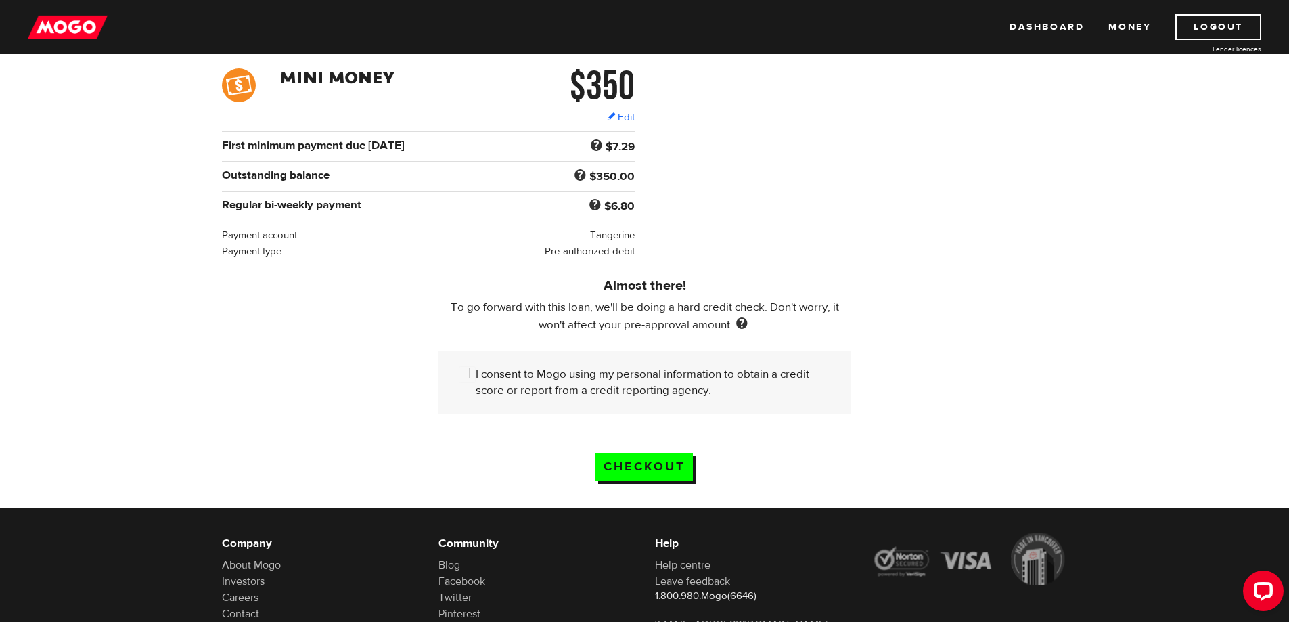
scroll to position [271, 0]
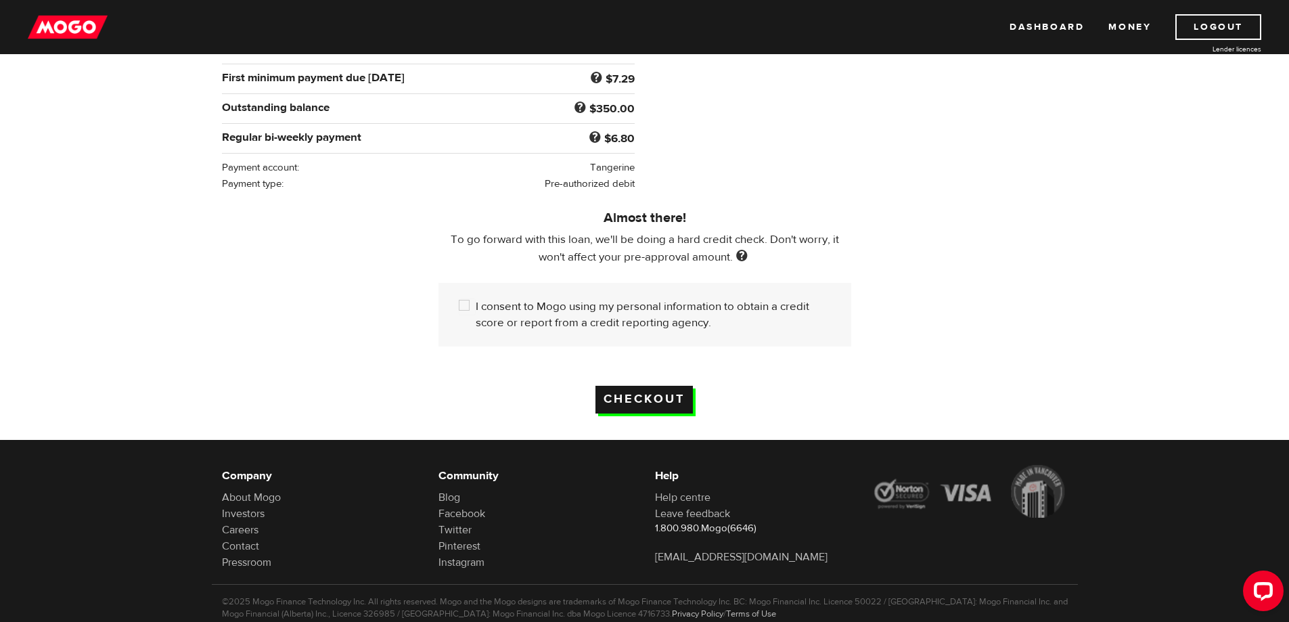
click at [670, 395] on input "Checkout" at bounding box center [643, 400] width 97 height 28
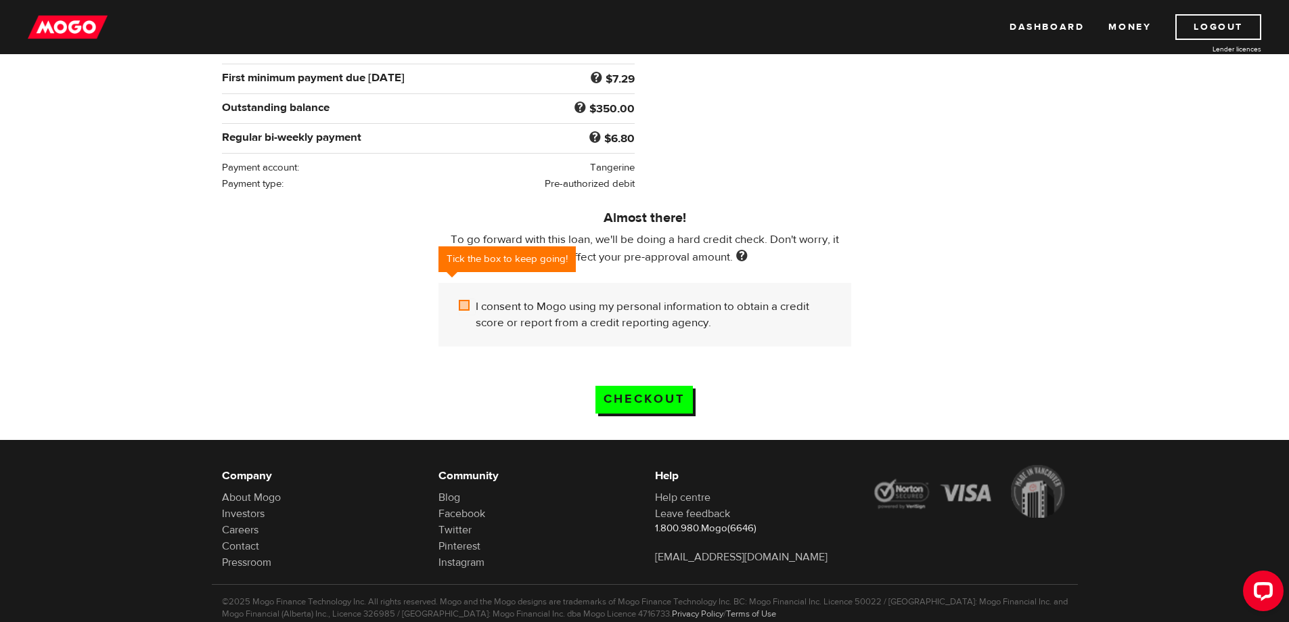
click at [483, 305] on label "I consent to Mogo using my personal information to obtain a credit score or rep…" at bounding box center [653, 314] width 355 height 32
click at [476, 305] on input "I consent to Mogo using my personal information to obtain a credit score or rep…" at bounding box center [467, 306] width 17 height 17
checkbox input "true"
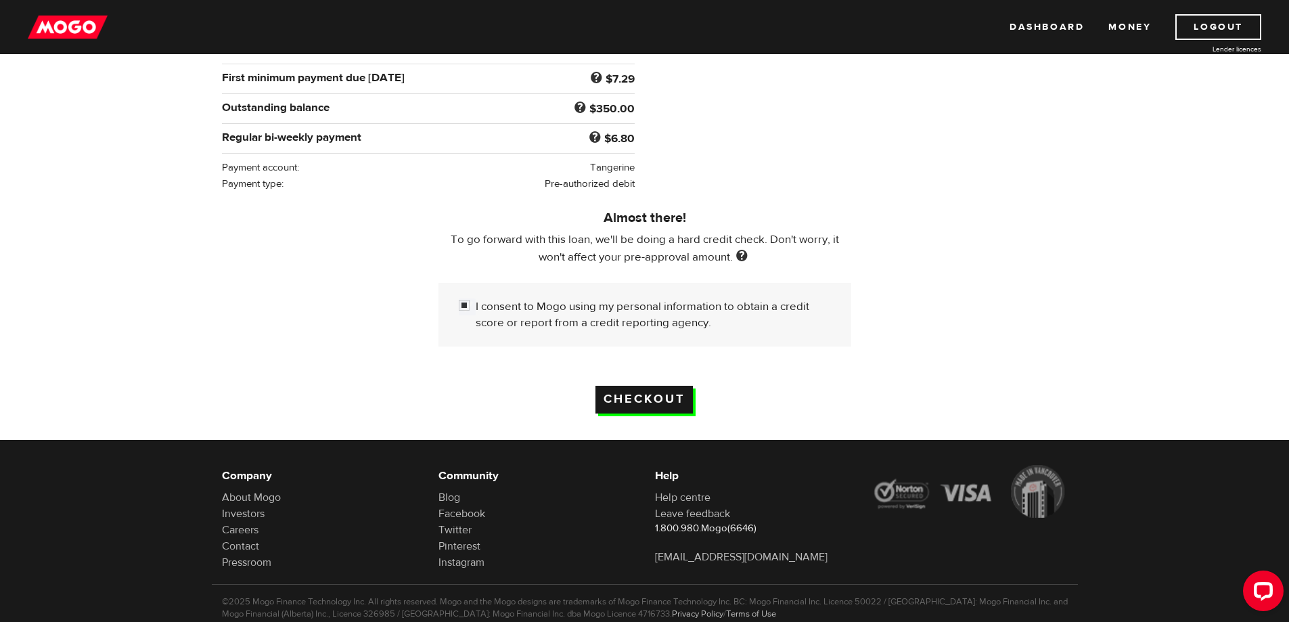
click at [633, 397] on input "Checkout" at bounding box center [643, 400] width 97 height 28
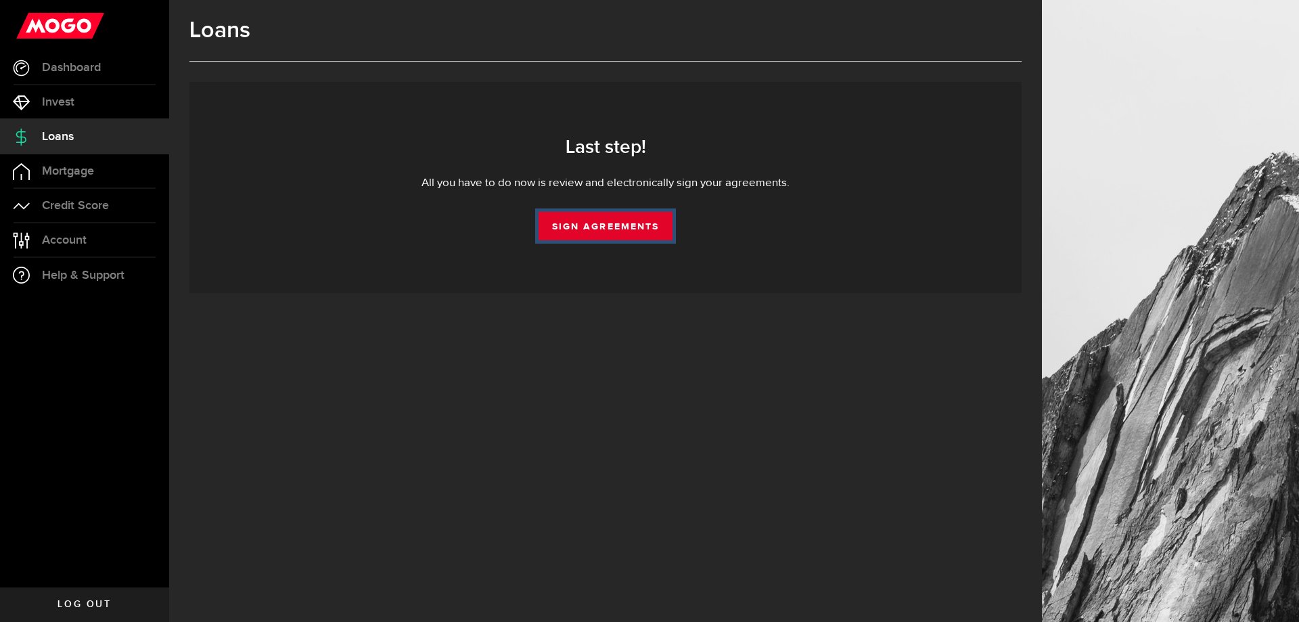
click at [621, 226] on link "Sign Agreements" at bounding box center [606, 226] width 134 height 28
